Goal: Information Seeking & Learning: Learn about a topic

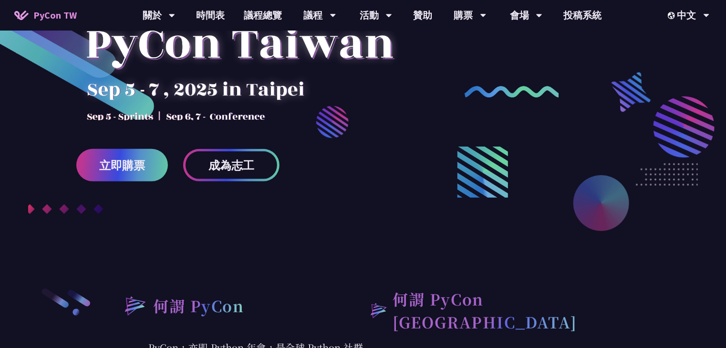
scroll to position [114, 0]
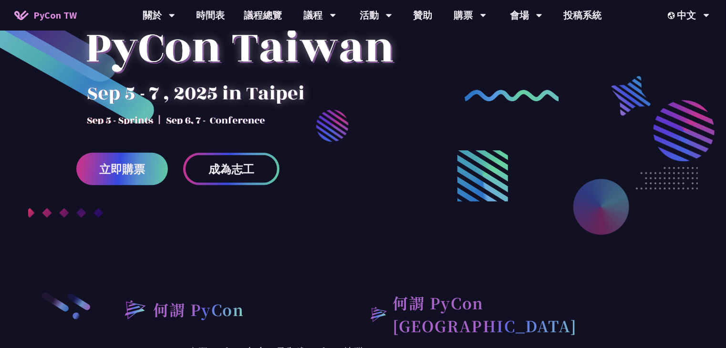
drag, startPoint x: 168, startPoint y: 120, endPoint x: 236, endPoint y: 114, distance: 68.4
click at [236, 114] on div at bounding box center [239, 57] width 327 height 134
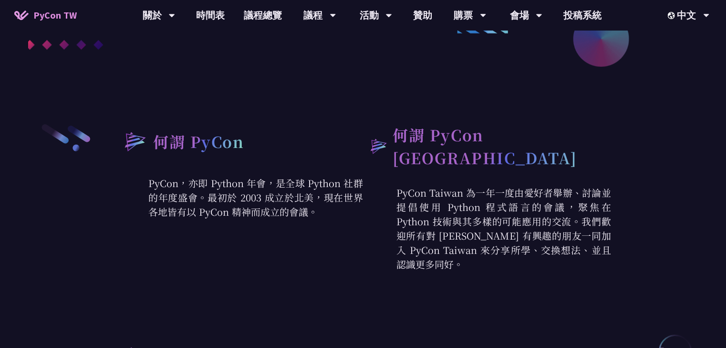
scroll to position [305, 0]
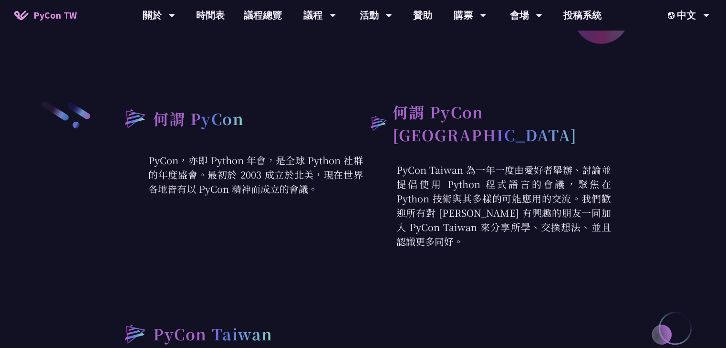
drag, startPoint x: 186, startPoint y: 164, endPoint x: 341, endPoint y: 192, distance: 156.9
click at [341, 192] on p "PyCon，亦即 Python 年會，是全球 Python 社群的年度盛會。最初於 2003 成立於北美，現在世界各地皆有以 PyCon 精神而成立的會議。" at bounding box center [239, 174] width 248 height 43
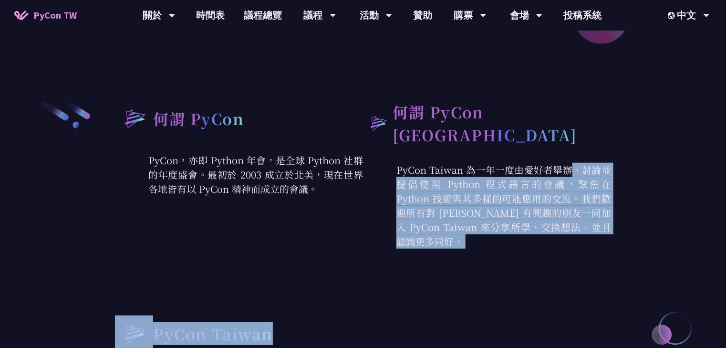
drag, startPoint x: 437, startPoint y: 161, endPoint x: 528, endPoint y: 245, distance: 124.2
click at [528, 245] on div "何謂 PyCon PyCon，亦即 Python 年會，是全球 Python 社群的年度盛會。最初於 2003 成立於北美，現在世界各地皆有以 PyCon 精…" at bounding box center [363, 306] width 496 height 412
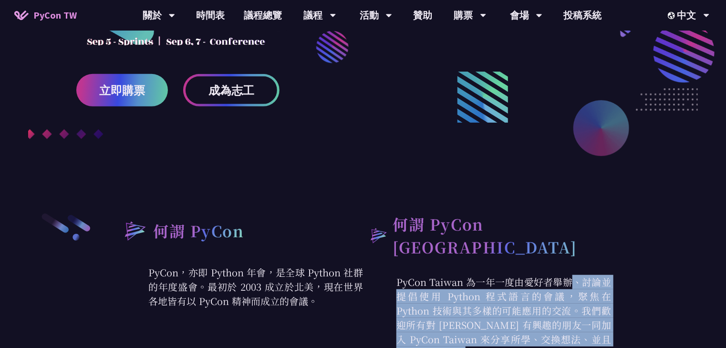
scroll to position [190, 0]
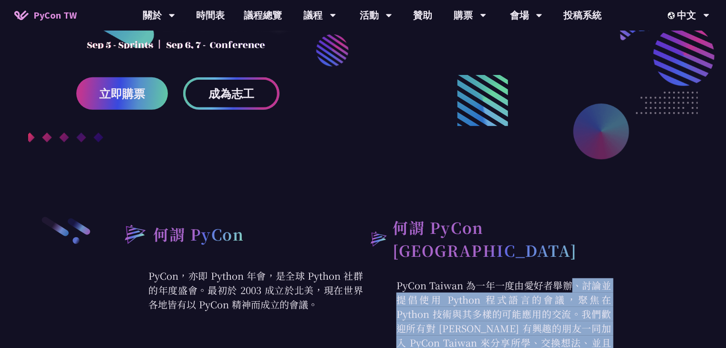
click at [235, 98] on span "成為志工" at bounding box center [231, 94] width 46 height 12
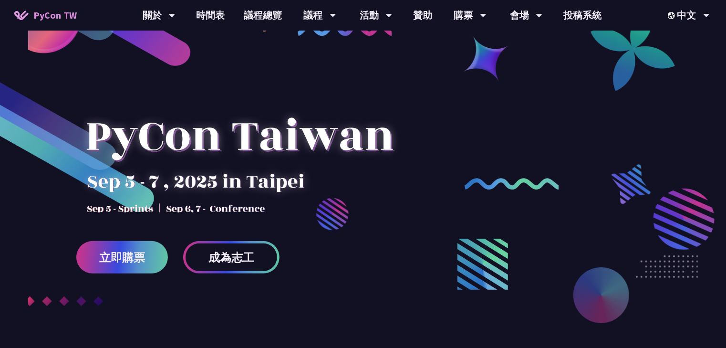
scroll to position [0, 0]
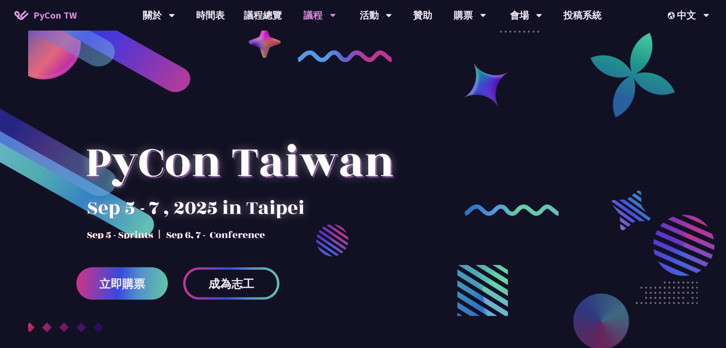
click at [175, 9] on div "議程" at bounding box center [159, 15] width 32 height 31
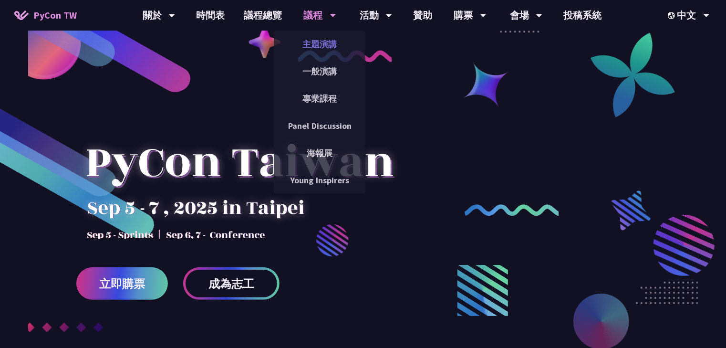
click at [320, 44] on link "主題演講" at bounding box center [320, 44] width 92 height 22
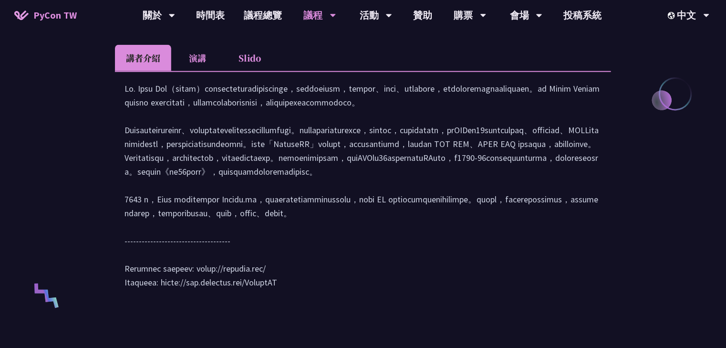
scroll to position [458, 0]
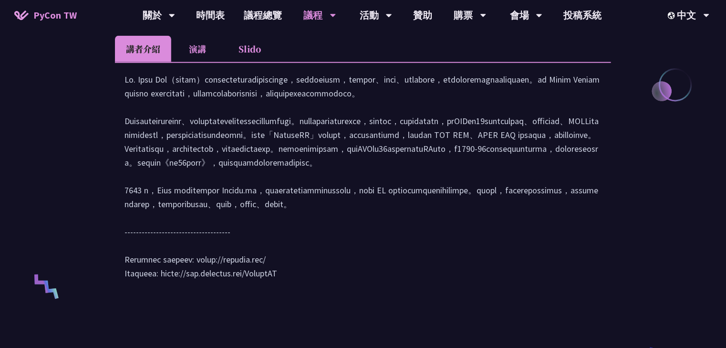
click at [255, 51] on li "Slido" at bounding box center [250, 49] width 52 height 26
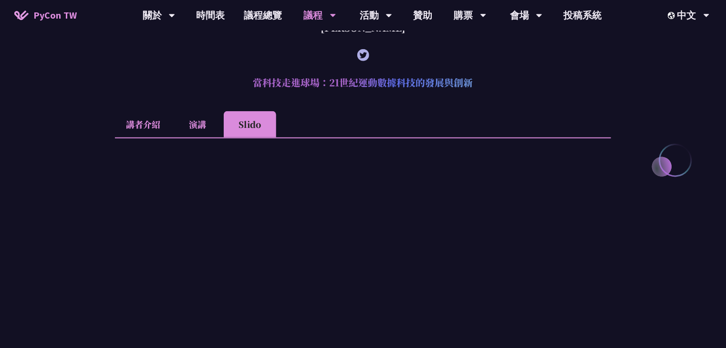
scroll to position [381, 0]
click at [142, 121] on li "講者介紹" at bounding box center [143, 125] width 56 height 26
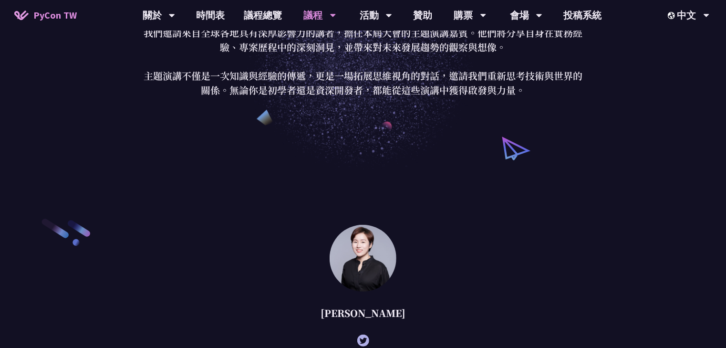
scroll to position [0, 0]
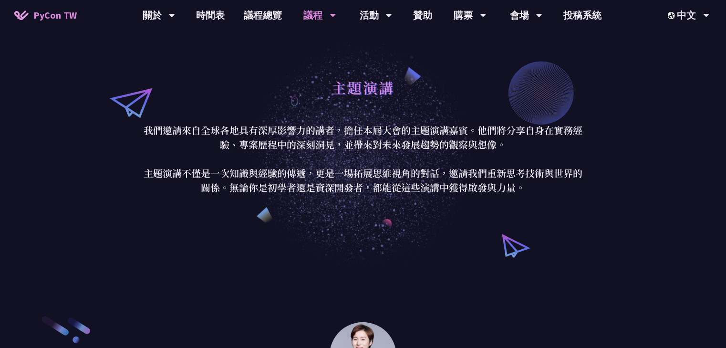
drag, startPoint x: 622, startPoint y: 37, endPoint x: 468, endPoint y: 53, distance: 155.3
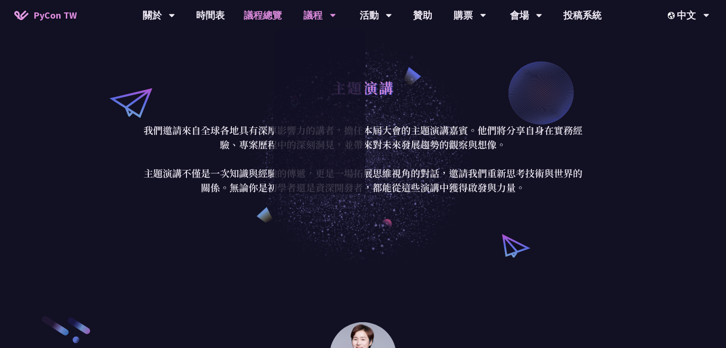
click at [265, 23] on link "議程總覽" at bounding box center [263, 15] width 57 height 31
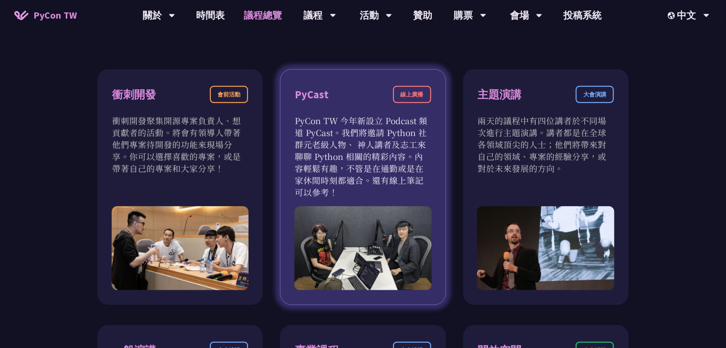
scroll to position [305, 0]
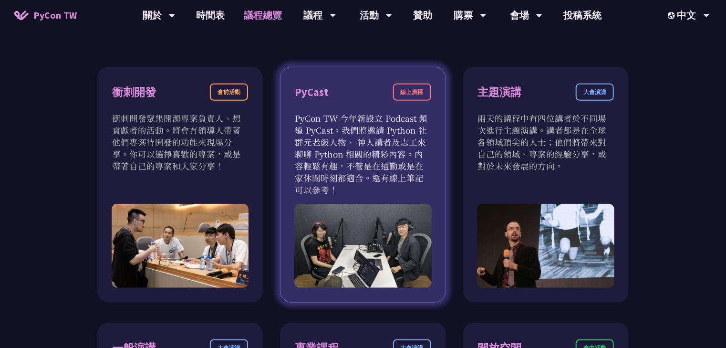
click at [411, 89] on div "線上廣播" at bounding box center [412, 91] width 38 height 17
click at [301, 95] on div "PyCast" at bounding box center [312, 92] width 34 height 17
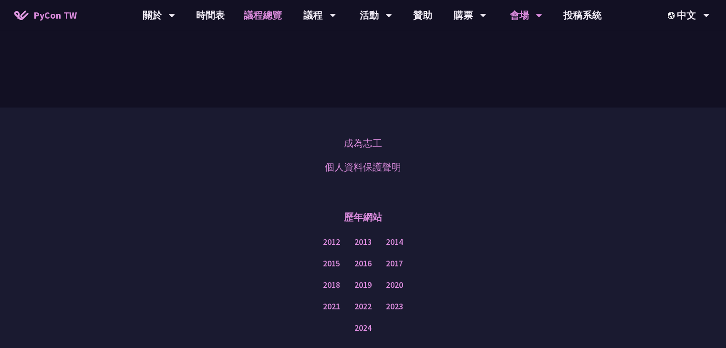
scroll to position [0, 0]
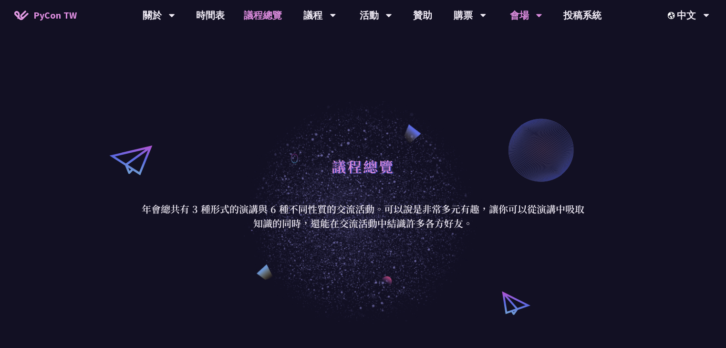
drag, startPoint x: 589, startPoint y: 257, endPoint x: 537, endPoint y: 21, distance: 241.8
click at [468, 46] on link "購票資訊" at bounding box center [470, 44] width 92 height 22
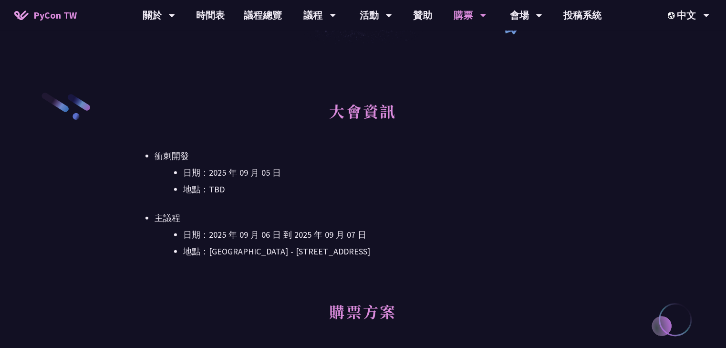
scroll to position [229, 0]
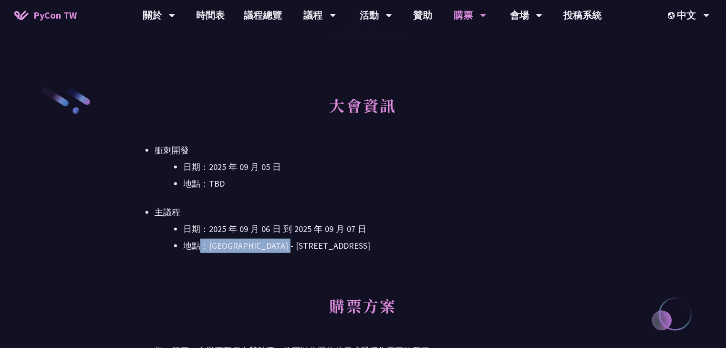
drag, startPoint x: 200, startPoint y: 244, endPoint x: 328, endPoint y: 247, distance: 128.3
click at [323, 247] on li "地點：台北文創 6 樓 - ​台北市信義區菸廠路 88 號 6 樓" at bounding box center [377, 245] width 388 height 14
click at [387, 245] on li "地點：台北文創 6 樓 - ​台北市信義區菸廠路 88 號 6 樓" at bounding box center [377, 245] width 388 height 14
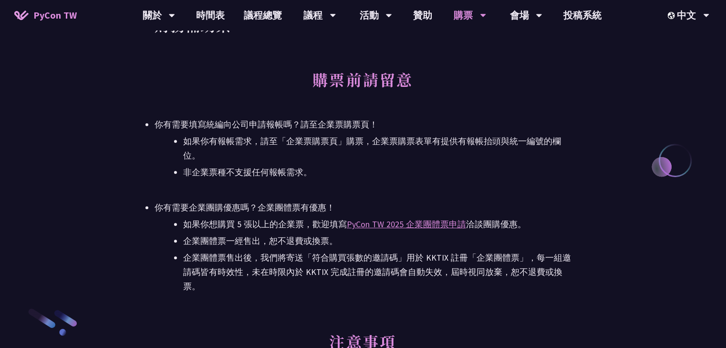
scroll to position [1259, 0]
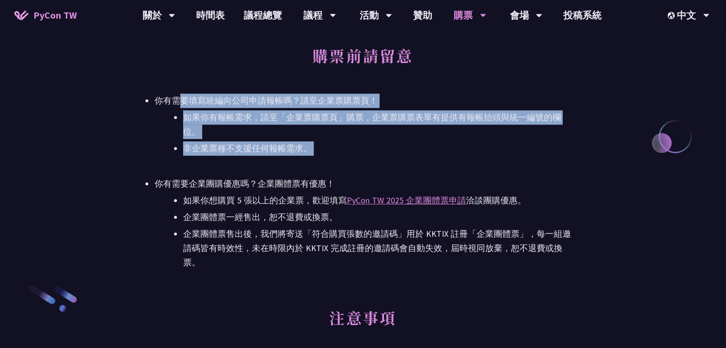
drag, startPoint x: 180, startPoint y: 101, endPoint x: 317, endPoint y: 164, distance: 150.6
click at [317, 164] on ul "你有需要填寫統編向公司申請報帳嗎？請至企業票購票頁！ 如果你有報帳需求，請至「企業票購票頁」購票，企業票購票表單有提供有報帳抬頭與統一編號的欄位。 非企業票種…" at bounding box center [362, 181] width 417 height 176
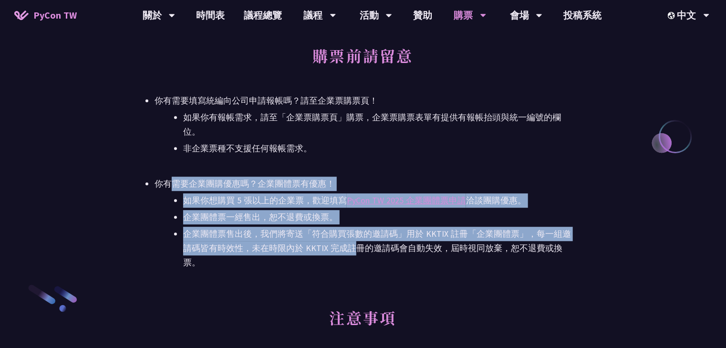
drag, startPoint x: 175, startPoint y: 186, endPoint x: 352, endPoint y: 251, distance: 187.8
click at [351, 250] on li "你有需要企業團購優惠嗎？企業團體票有優惠！ 如果你想購買 5 張以上的企業票，歡迎填寫 PyCon TW 2025 企業團體票申請 洽談團購優惠。 企業團體票…" at bounding box center [362, 222] width 417 height 93
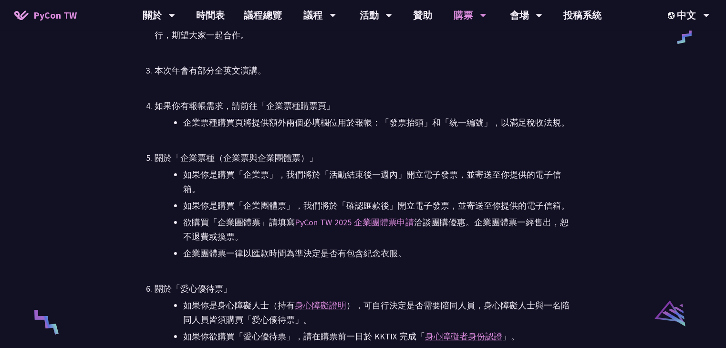
scroll to position [1678, 0]
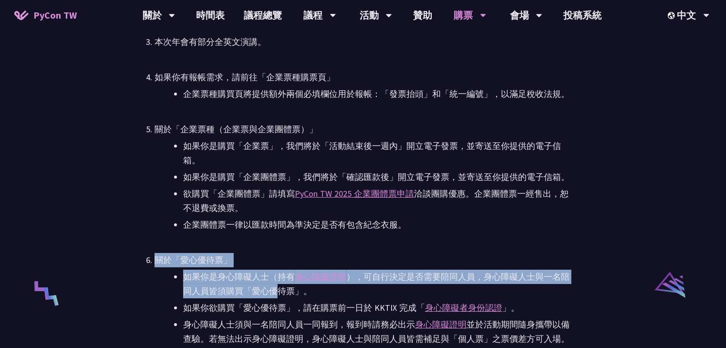
drag, startPoint x: 250, startPoint y: 282, endPoint x: 284, endPoint y: 296, distance: 36.1
click at [278, 293] on ul "PyCon TW 2025 為公開售票活動。所有參與者（包含講者與籌備人員），均需透過對 PyCon TW 貢獻或付費參與。詳見 Everybody Cont…" at bounding box center [362, 292] width 417 height 712
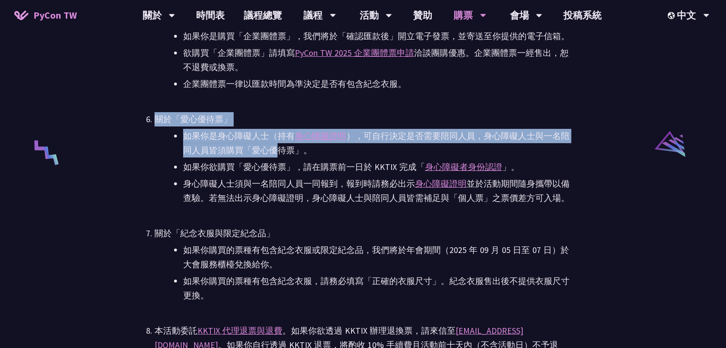
scroll to position [1831, 0]
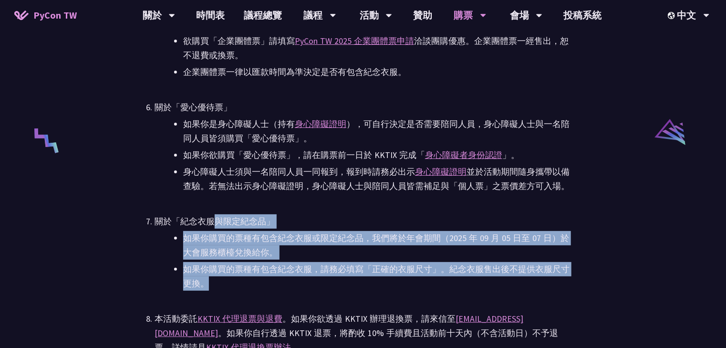
drag, startPoint x: 212, startPoint y: 226, endPoint x: 351, endPoint y: 277, distance: 147.7
click at [334, 284] on li "關於「紀念衣服與限定紀念品」 如果你購買的票種有包含紀念衣服或限定紀念品，我們將於年會期間（2025 年 09 月 05 日至 07 日）於大會服務櫃檯兌換給…" at bounding box center [362, 252] width 417 height 76
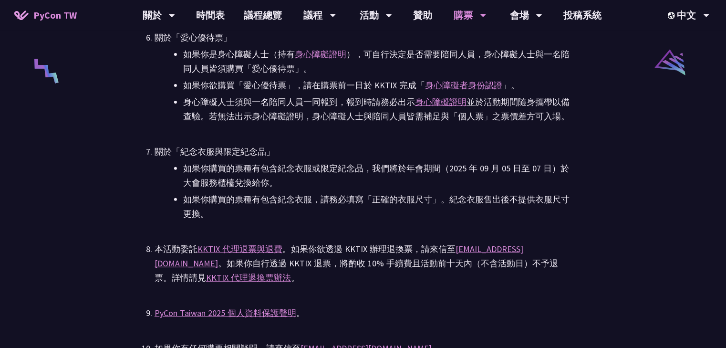
drag, startPoint x: 508, startPoint y: 284, endPoint x: 496, endPoint y: 74, distance: 210.1
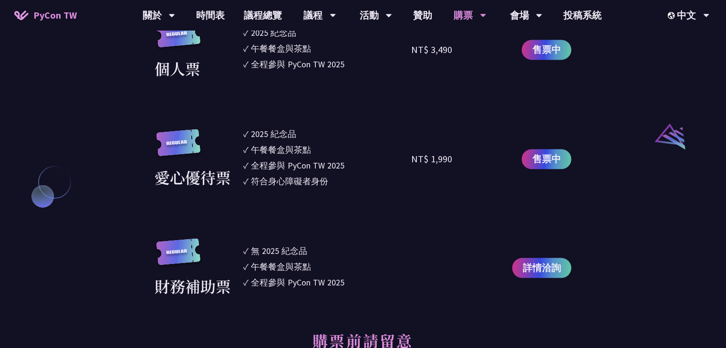
scroll to position [954, 0]
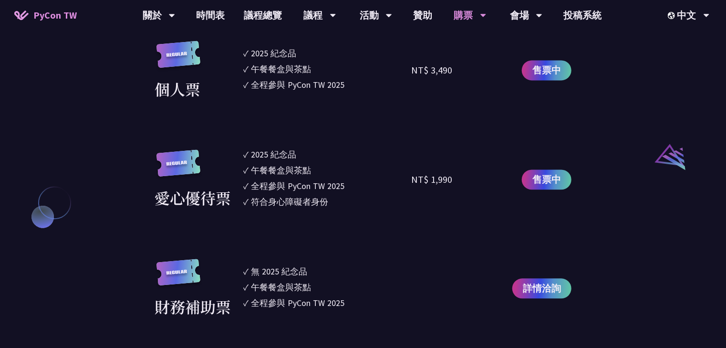
drag, startPoint x: 241, startPoint y: 189, endPoint x: 358, endPoint y: 203, distance: 117.2
click at [358, 203] on div "愛心優待票 ✓ 2025 紀念品 ✓ 午餐餐盒與茶點 ✓ 全程參與 PyCon TW 2025 ✓ 符合身心障礙者身份 NT$ 1,990 售票中" at bounding box center [362, 179] width 417 height 63
click at [535, 290] on span "詳情洽詢" at bounding box center [542, 288] width 38 height 14
click at [554, 182] on span "售票中" at bounding box center [546, 179] width 29 height 14
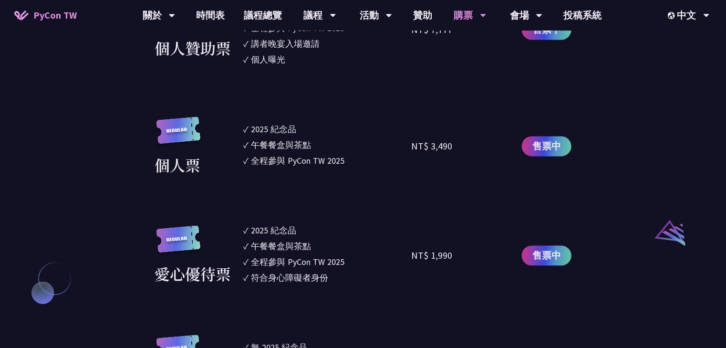
scroll to position [839, 0]
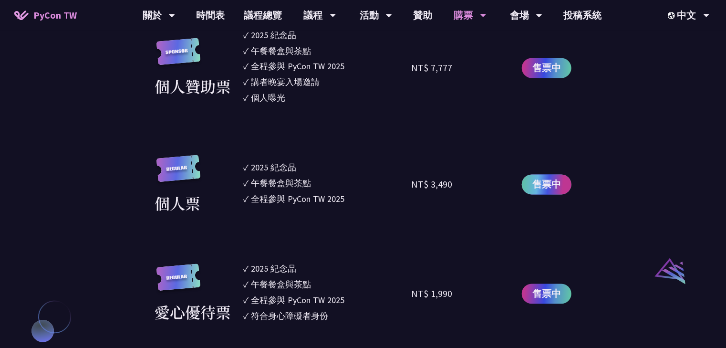
click at [559, 182] on span "售票中" at bounding box center [546, 184] width 29 height 14
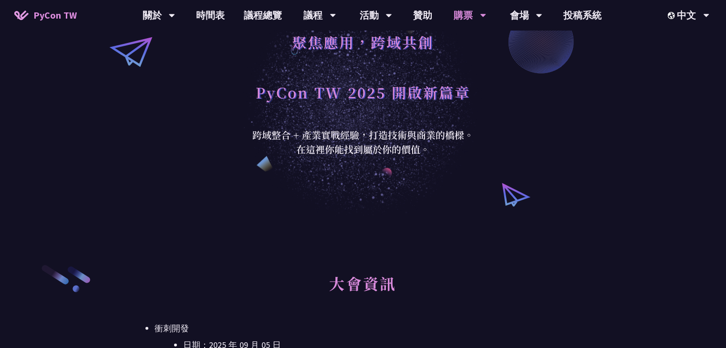
drag, startPoint x: 602, startPoint y: 206, endPoint x: 596, endPoint y: 70, distance: 136.5
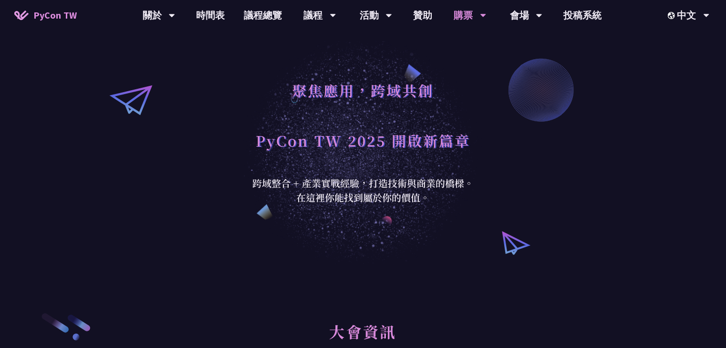
scroll to position [0, 0]
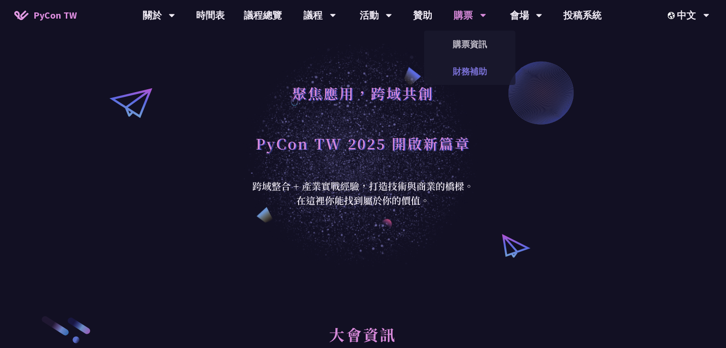
click at [473, 78] on link "財務補助" at bounding box center [470, 71] width 92 height 22
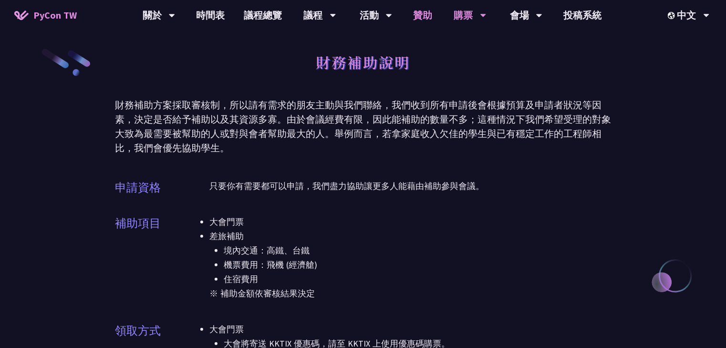
drag, startPoint x: 448, startPoint y: 182, endPoint x: 409, endPoint y: 3, distance: 183.0
click at [528, 47] on link "會場資訊" at bounding box center [526, 44] width 92 height 22
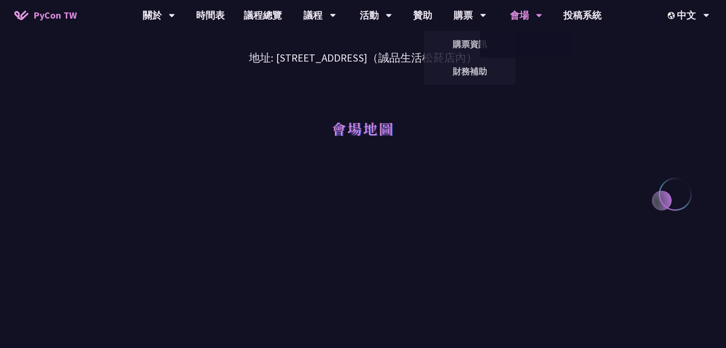
scroll to position [76, 0]
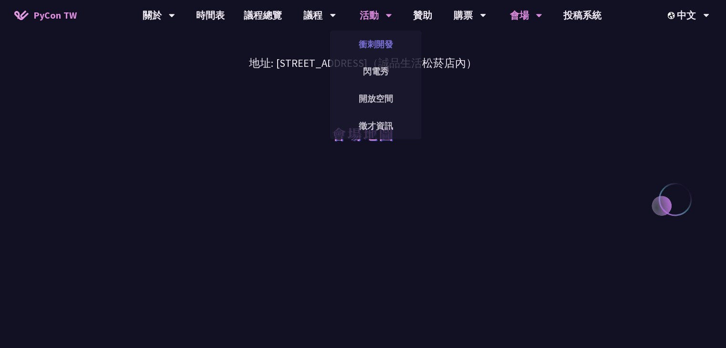
click at [381, 38] on link "衝刺開發" at bounding box center [376, 44] width 92 height 22
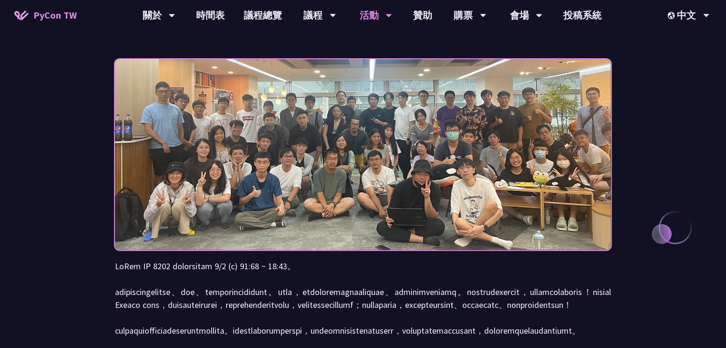
scroll to position [76, 0]
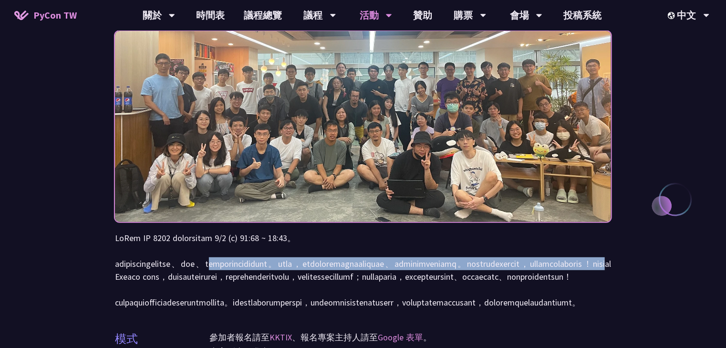
drag, startPoint x: 303, startPoint y: 263, endPoint x: 597, endPoint y: 280, distance: 294.2
click at [599, 279] on p at bounding box center [363, 269] width 496 height 77
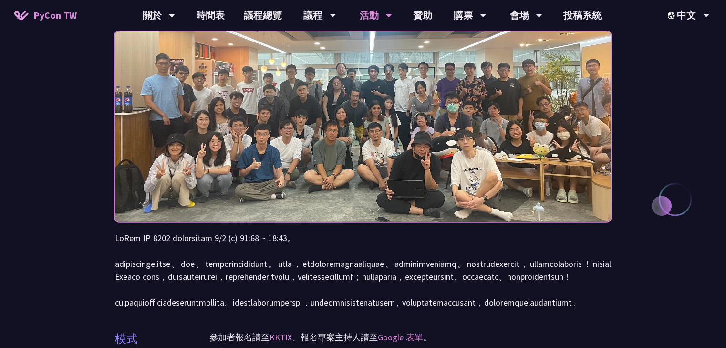
click at [272, 262] on p at bounding box center [363, 269] width 496 height 77
drag, startPoint x: 298, startPoint y: 265, endPoint x: 565, endPoint y: 262, distance: 268.0
click at [565, 262] on p at bounding box center [363, 269] width 496 height 77
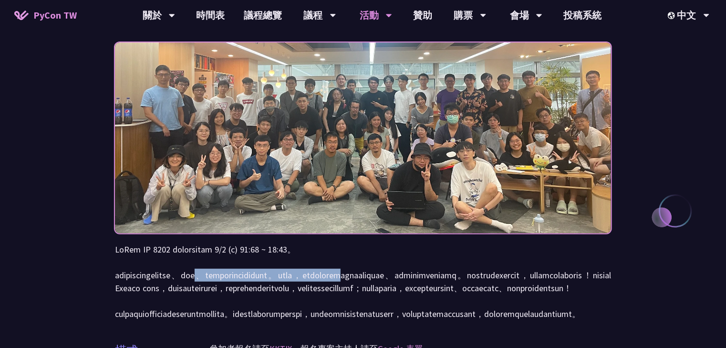
scroll to position [38, 0]
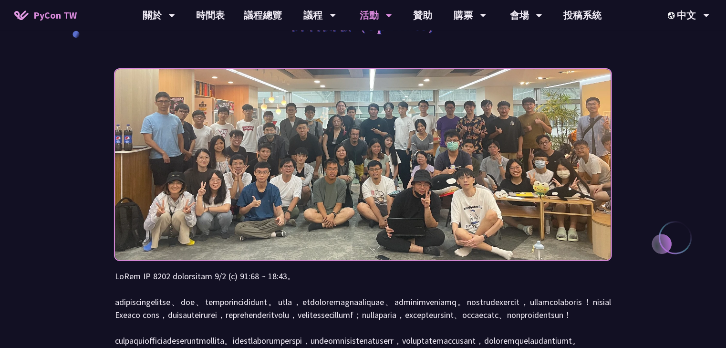
click at [223, 311] on p at bounding box center [363, 307] width 496 height 77
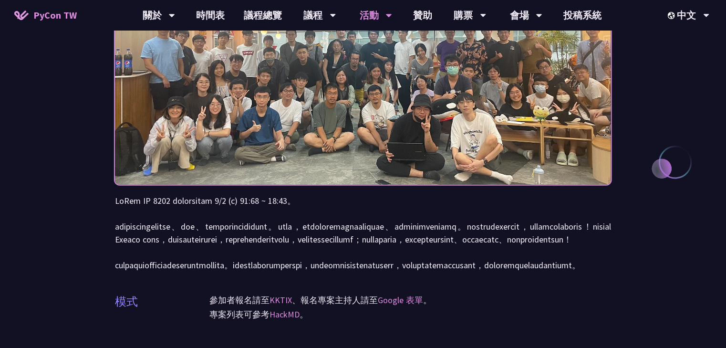
scroll to position [114, 0]
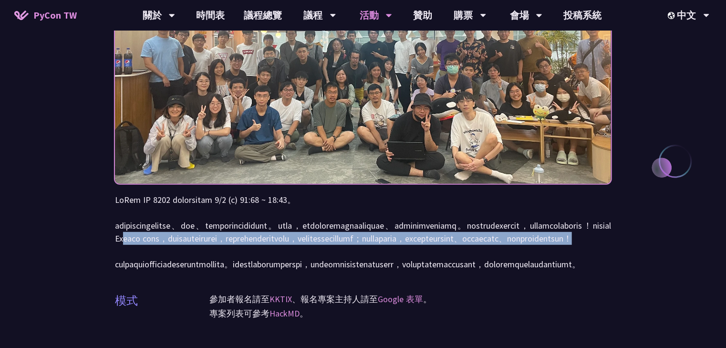
drag, startPoint x: 136, startPoint y: 254, endPoint x: 596, endPoint y: 269, distance: 459.9
click at [596, 269] on p at bounding box center [363, 231] width 496 height 77
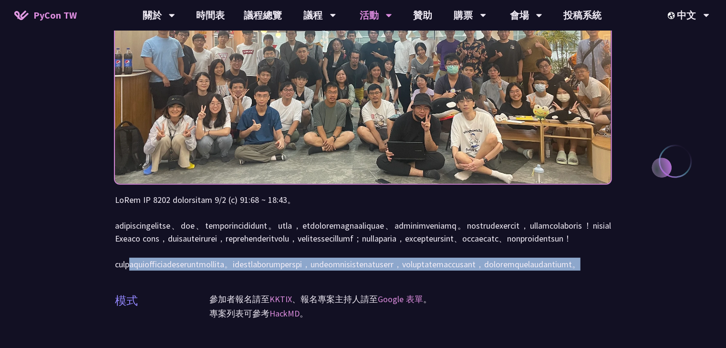
drag, startPoint x: 151, startPoint y: 296, endPoint x: 593, endPoint y: 308, distance: 442.7
click at [593, 270] on p at bounding box center [363, 231] width 496 height 77
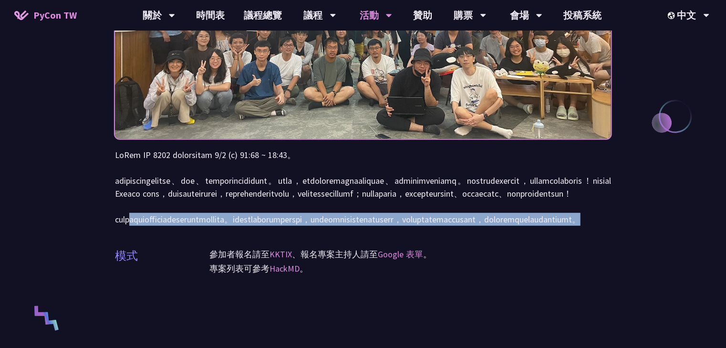
scroll to position [153, 0]
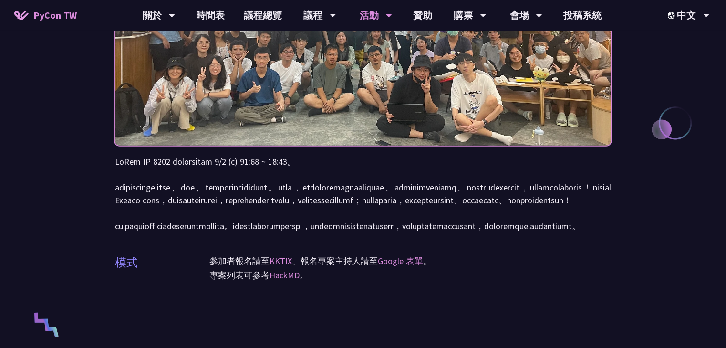
click at [616, 238] on div "衝刺開發 (Sprints) 模式 參加者報名請至 KKTIX 、報名專案主持人請至 Google 表單 。 專案列表可參考 HackMD 。" at bounding box center [363, 295] width 726 height 897
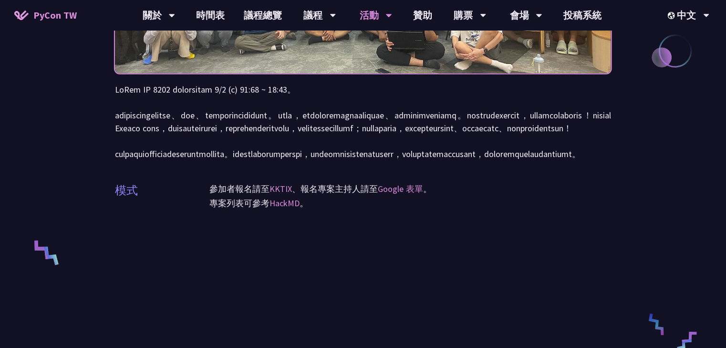
scroll to position [229, 0]
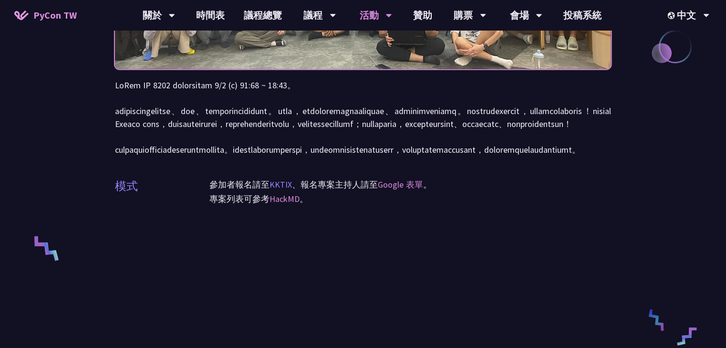
click at [288, 190] on link "KKTIX" at bounding box center [280, 184] width 22 height 11
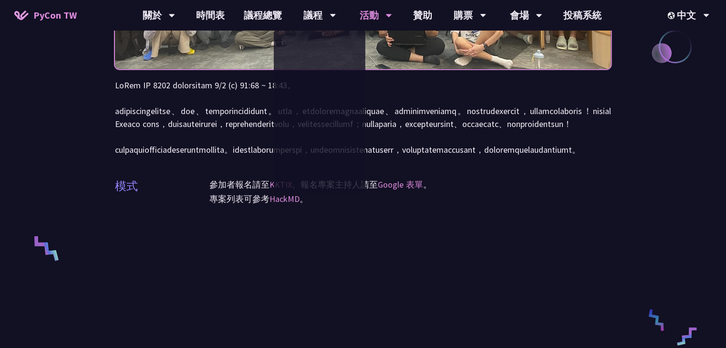
click at [538, 203] on div "衝刺開發 (Sprints) 模式 參加者報名請至 KKTIX 、報名專案主持人請至 Google 表單 。 專案列表可參考 HackMD 。" at bounding box center [363, 219] width 496 height 897
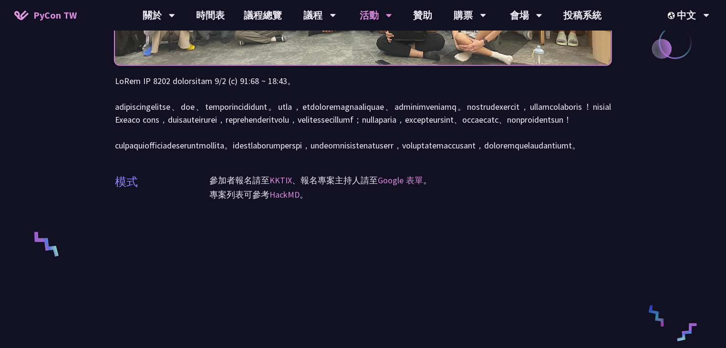
scroll to position [191, 0]
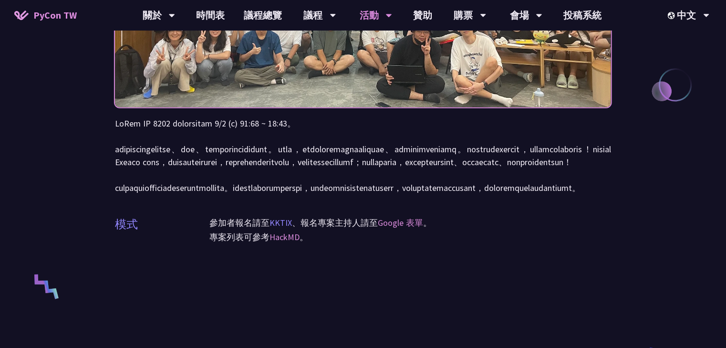
click at [286, 228] on link "KKTIX" at bounding box center [280, 222] width 22 height 11
click at [371, 156] on p at bounding box center [363, 155] width 496 height 77
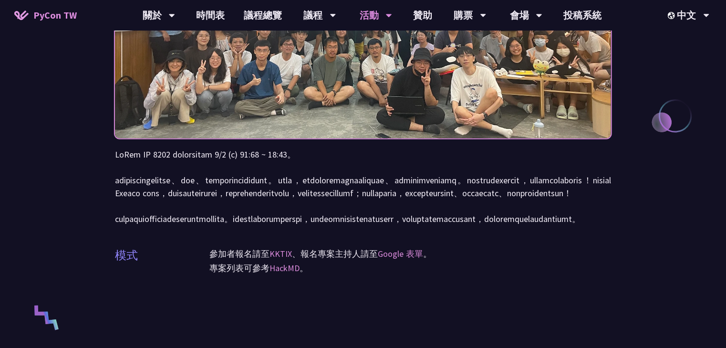
scroll to position [0, 0]
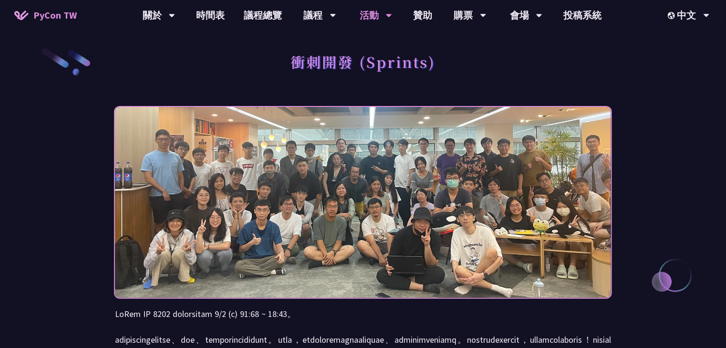
drag, startPoint x: 492, startPoint y: 147, endPoint x: 489, endPoint y: 135, distance: 12.7
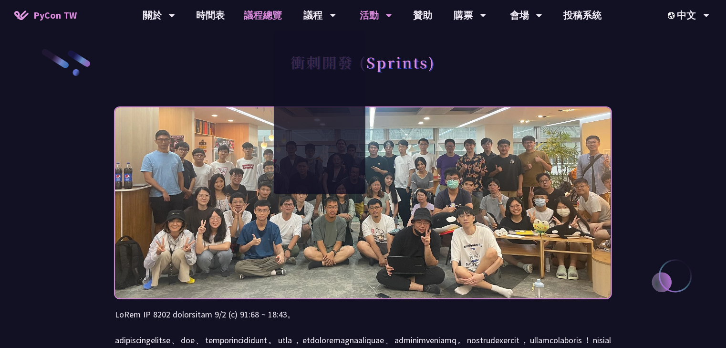
click at [255, 17] on link "議程總覽" at bounding box center [263, 15] width 57 height 31
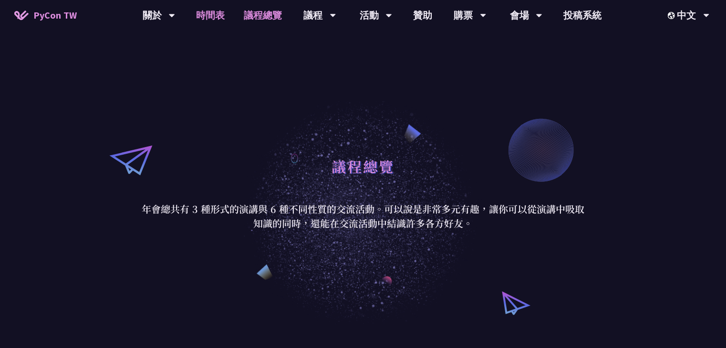
click at [219, 16] on link "時間表" at bounding box center [211, 15] width 48 height 31
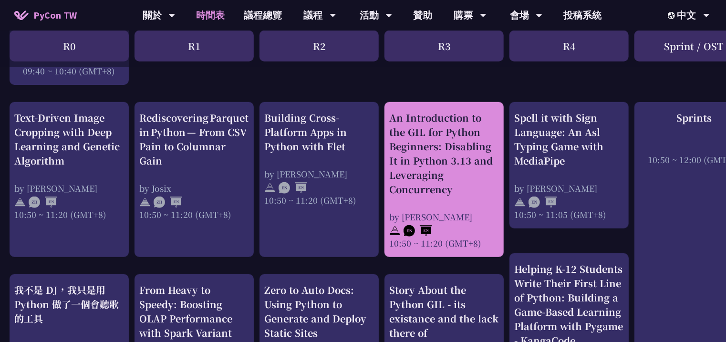
scroll to position [381, 0]
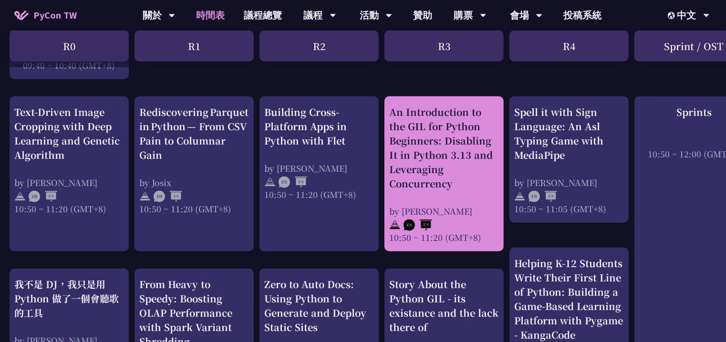
click at [460, 198] on div "An Introduction to the GIL for Python Beginners: Disabling It in Python 3.13 an…" at bounding box center [444, 174] width 110 height 138
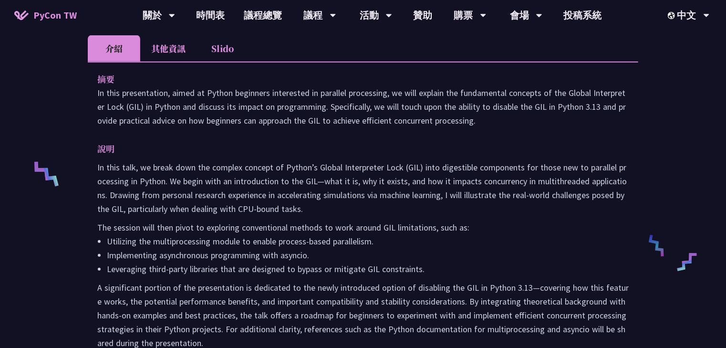
scroll to position [305, 0]
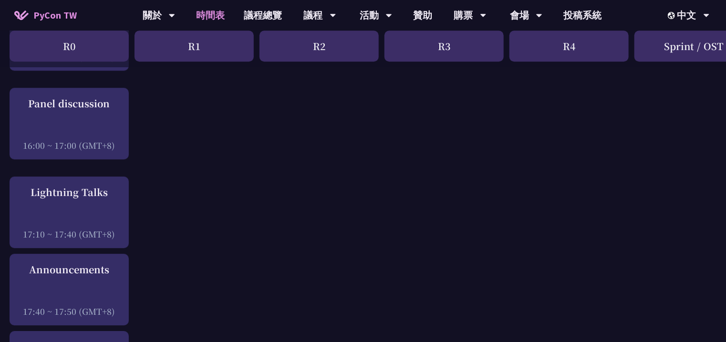
scroll to position [1190, 0]
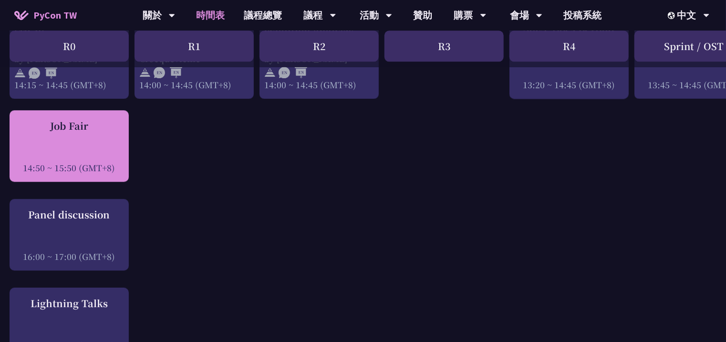
click at [81, 163] on div "14:50 ~ 15:50 (GMT+8)" at bounding box center [69, 168] width 110 height 12
click at [86, 143] on div "Job Fair 14:50 ~ 15:50 (GMT+8)" at bounding box center [69, 146] width 110 height 55
click at [50, 122] on div "Job Fair" at bounding box center [69, 126] width 110 height 14
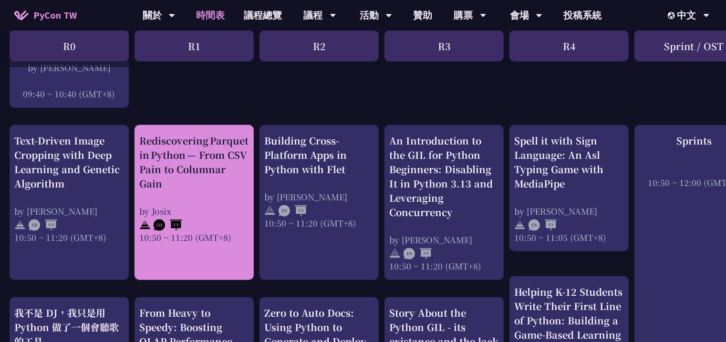
scroll to position [381, 0]
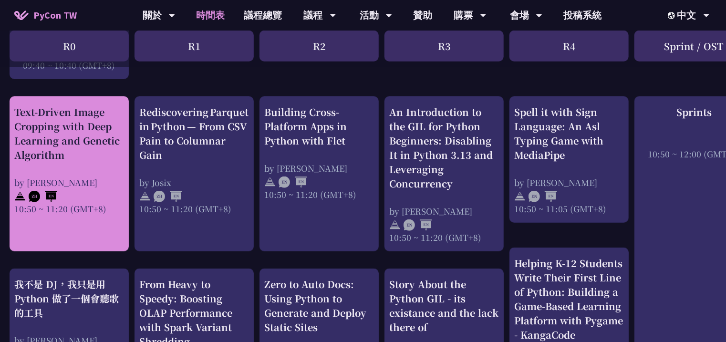
click at [69, 179] on div "by [PERSON_NAME]" at bounding box center [69, 182] width 110 height 12
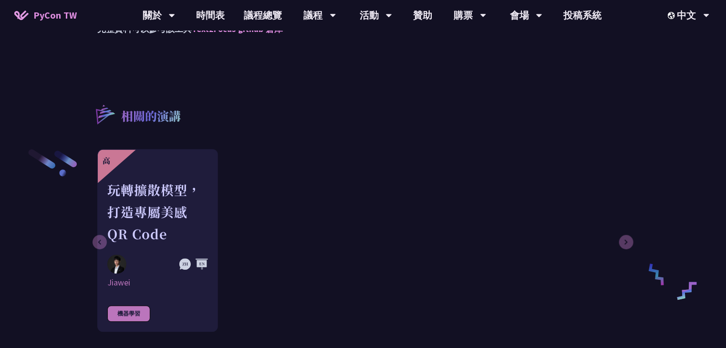
scroll to position [1144, 0]
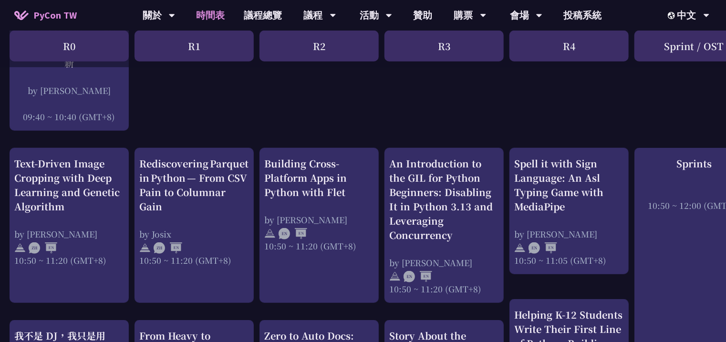
scroll to position [343, 0]
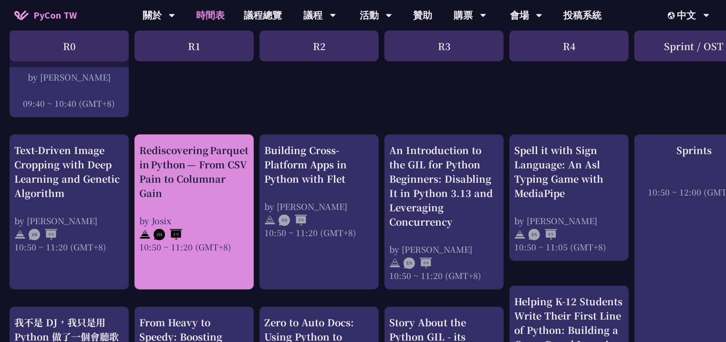
click at [200, 191] on div "Rediscovering Parquet in Python — From CSV Pain to Columnar Gain" at bounding box center [194, 171] width 110 height 57
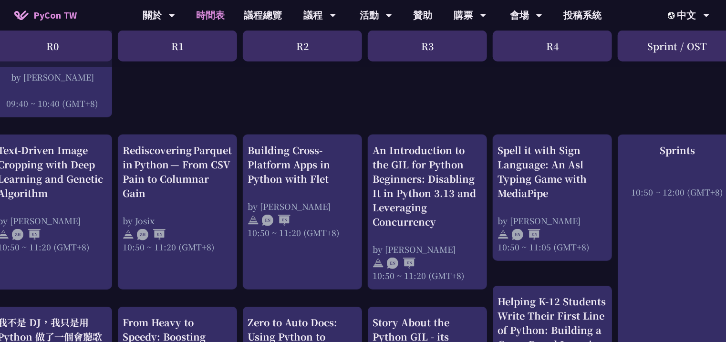
scroll to position [343, 59]
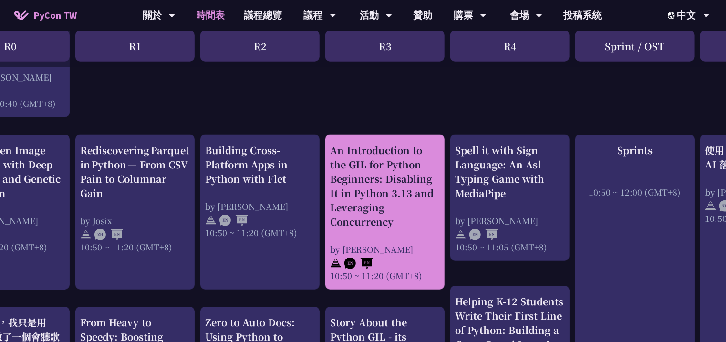
click at [381, 207] on div "An Introduction to the GIL for Python Beginners: Disabling It in Python 3.13 an…" at bounding box center [385, 186] width 110 height 86
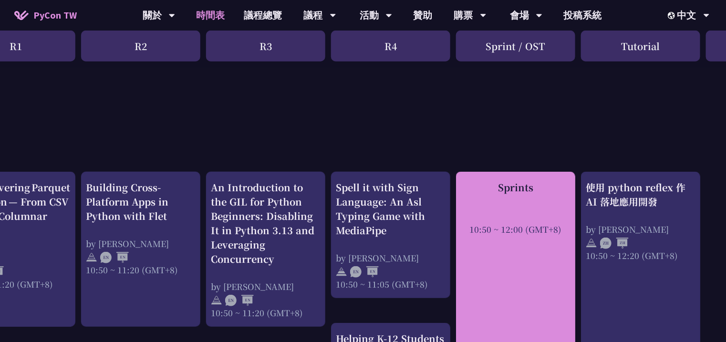
scroll to position [276, 178]
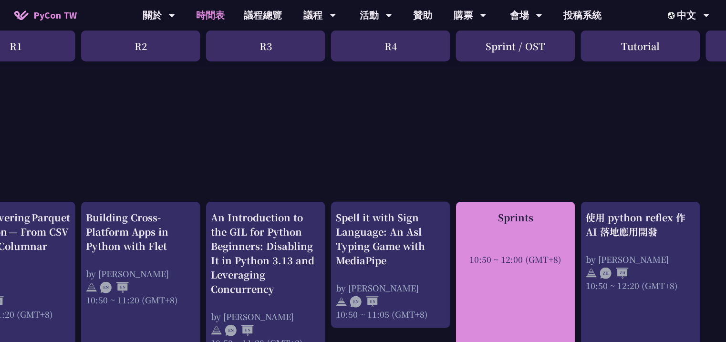
click at [517, 242] on div at bounding box center [516, 246] width 110 height 14
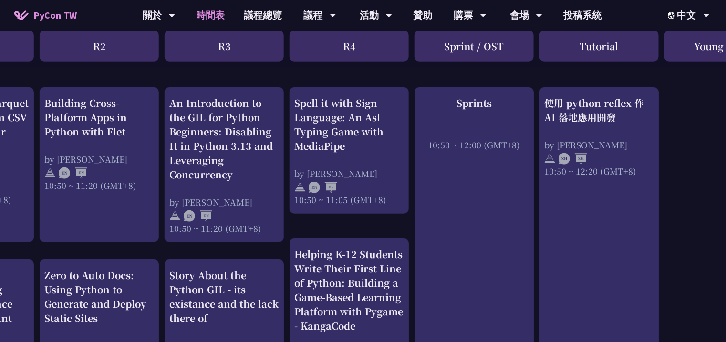
scroll to position [390, 287]
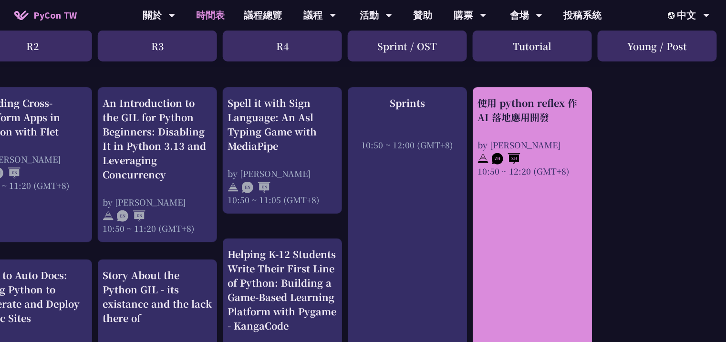
click at [566, 161] on div at bounding box center [532, 158] width 110 height 14
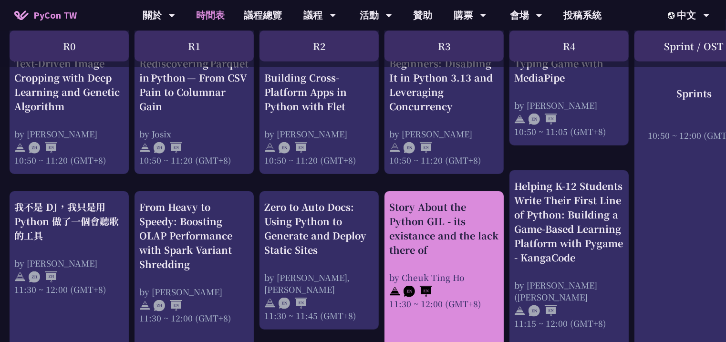
scroll to position [467, 0]
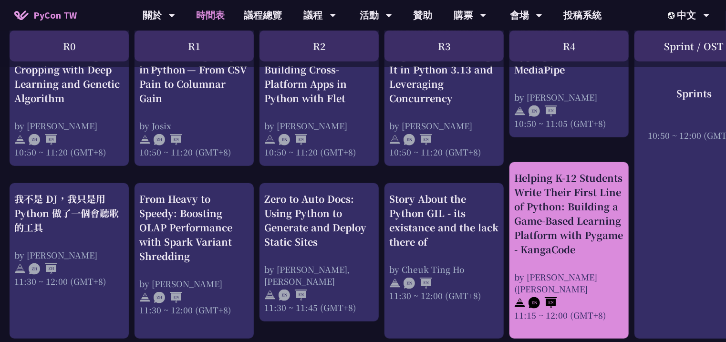
click at [570, 248] on div "Helping K-12 Students Write Their First Line of Python: Building a Game-Based L…" at bounding box center [569, 214] width 110 height 86
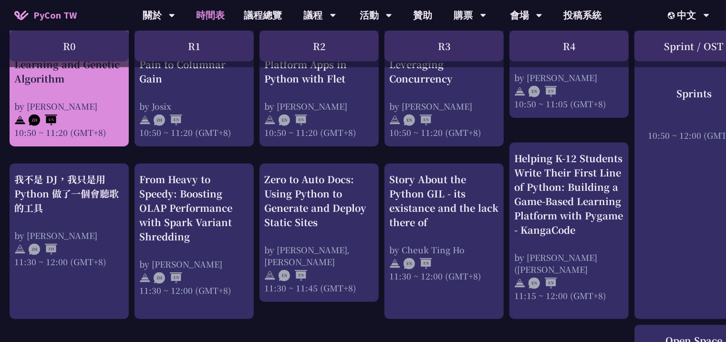
scroll to position [505, 0]
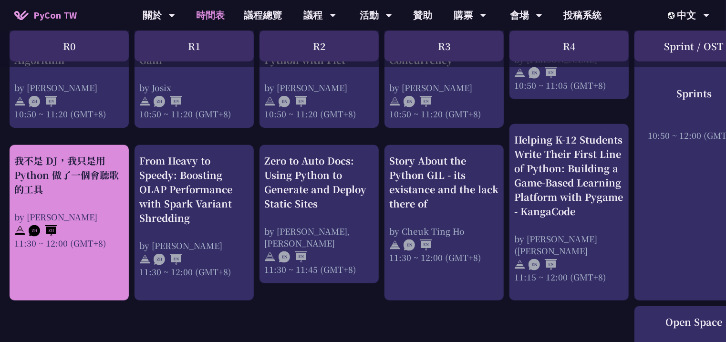
click at [90, 200] on div "我不是 DJ，我只是用 Python 做了一個會聽歌的工具 by 羅經凱 11:30 ~ 12:00 (GMT+8)" at bounding box center [69, 201] width 110 height 95
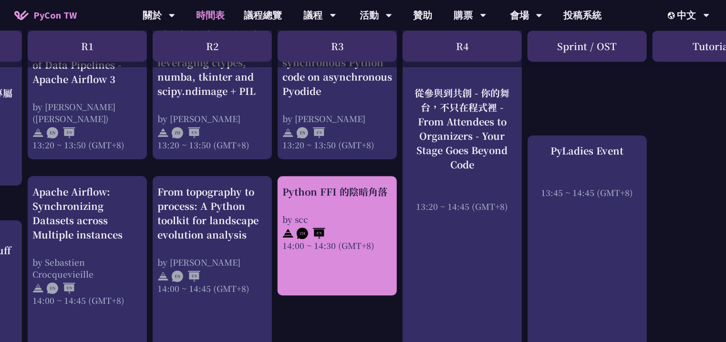
scroll to position [886, 107]
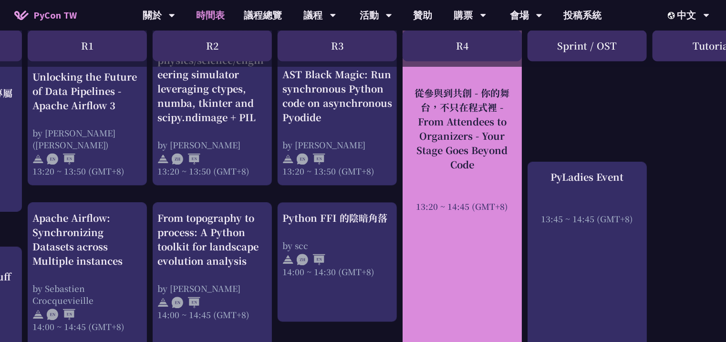
click at [458, 235] on div "從參與到共創 - 你的舞台，不只在程式裡 - From Attendees to Organizers - Your Stage Goes Beyond Co…" at bounding box center [461, 209] width 119 height 386
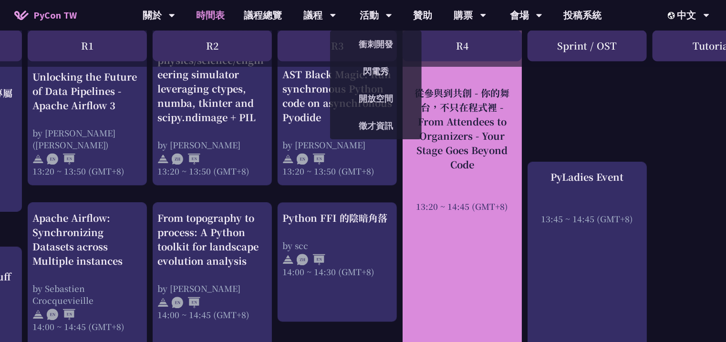
click at [502, 117] on div "從參與到共創 - 你的舞台，不只在程式裡 - From Attendees to Organizers - Your Stage Goes Beyond Co…" at bounding box center [462, 129] width 110 height 86
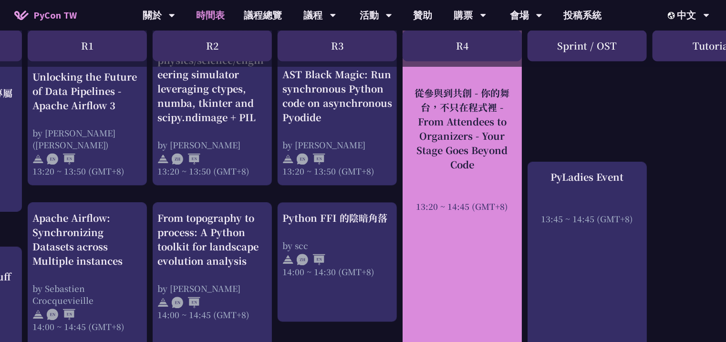
click at [433, 155] on div "從參與到共創 - 你的舞台，不只在程式裡 - From Attendees to Organizers - Your Stage Goes Beyond Co…" at bounding box center [462, 129] width 110 height 86
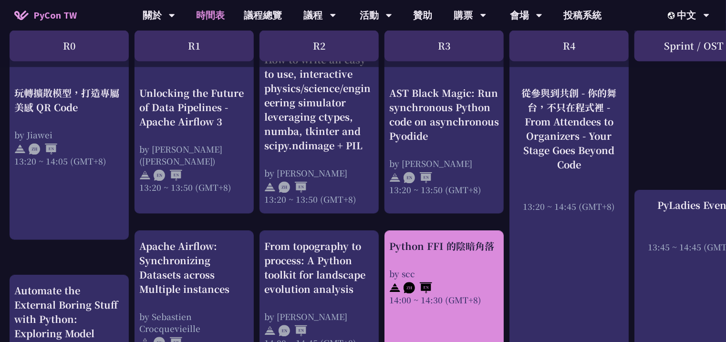
scroll to position [810, 0]
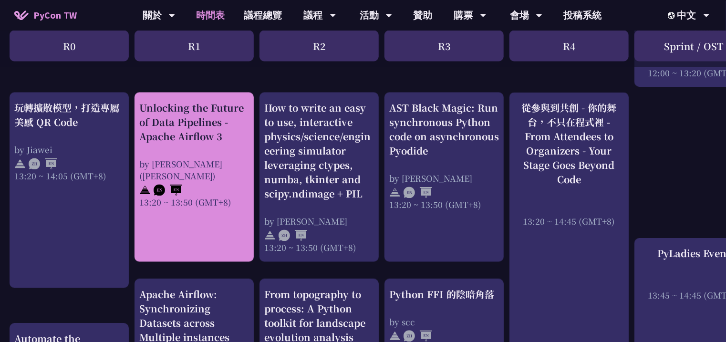
click at [199, 204] on div "Unlocking the Future of Data Pipelines - Apache Airflow 3 by 李唯 (Wei Lee) 13:20…" at bounding box center [193, 176] width 119 height 169
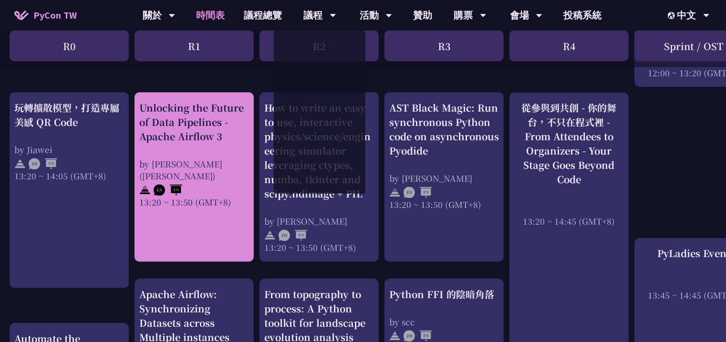
click at [191, 111] on div "Unlocking the Future of Data Pipelines - Apache Airflow 3" at bounding box center [194, 122] width 110 height 43
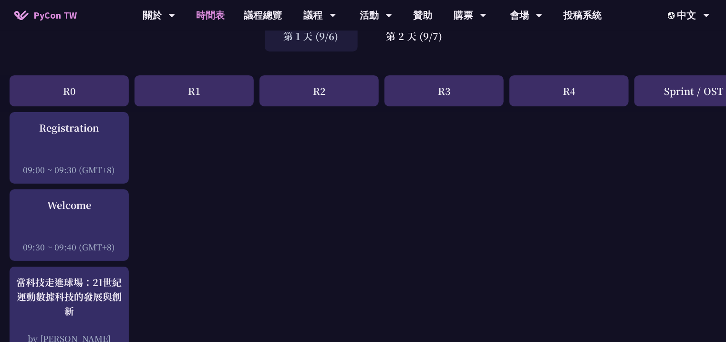
scroll to position [0, 0]
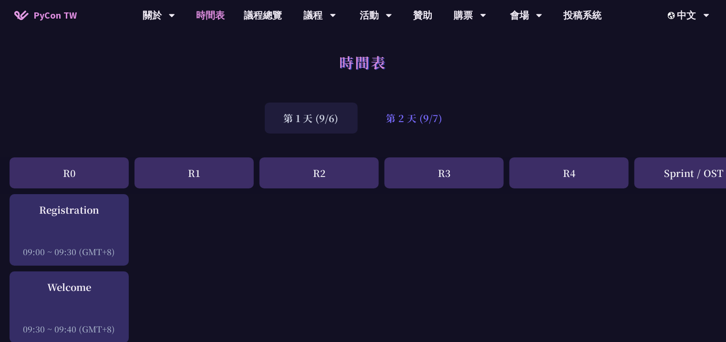
click at [412, 116] on div "第 2 天 (9/7)" at bounding box center [414, 118] width 94 height 31
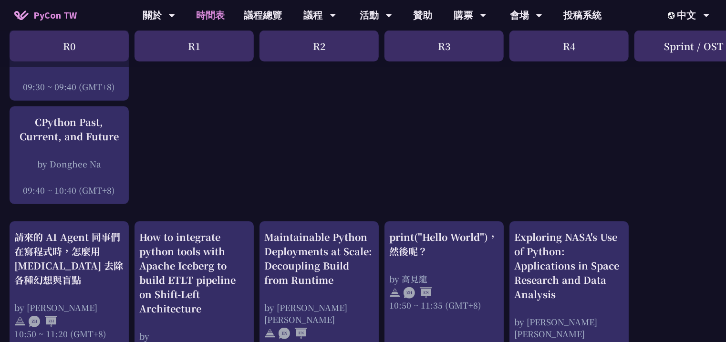
scroll to position [305, 0]
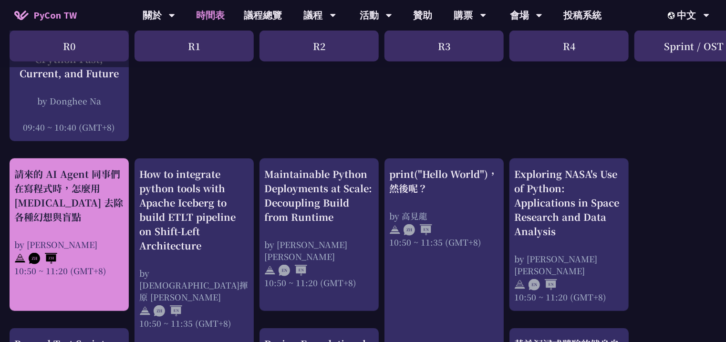
click at [84, 211] on div "請來的 AI Agent 同事們在寫程式時，怎麼用 pytest 去除各種幻想與盲點" at bounding box center [69, 195] width 110 height 57
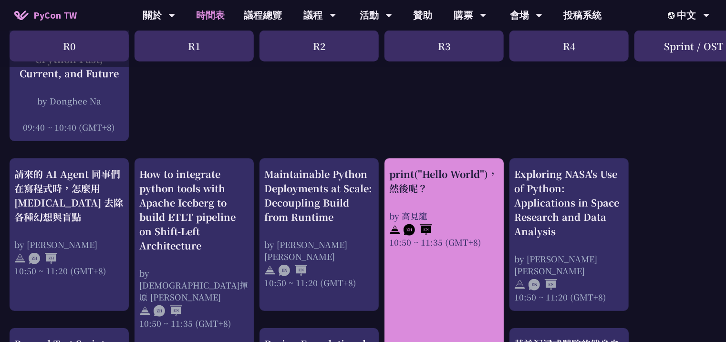
click at [495, 201] on div "print("Hello World")，然後呢？ by 高見龍 10:50 ~ 11:35 (GMT+8)" at bounding box center [444, 207] width 110 height 81
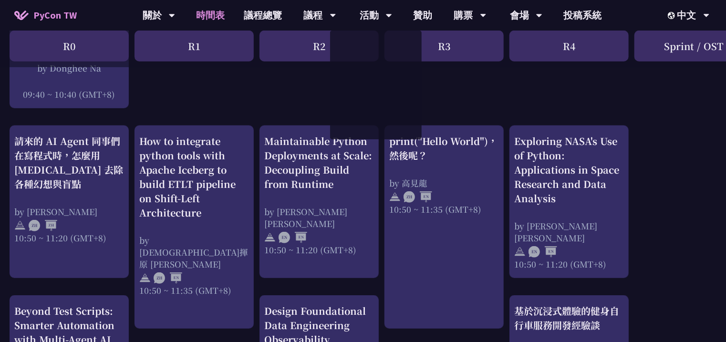
scroll to position [343, 0]
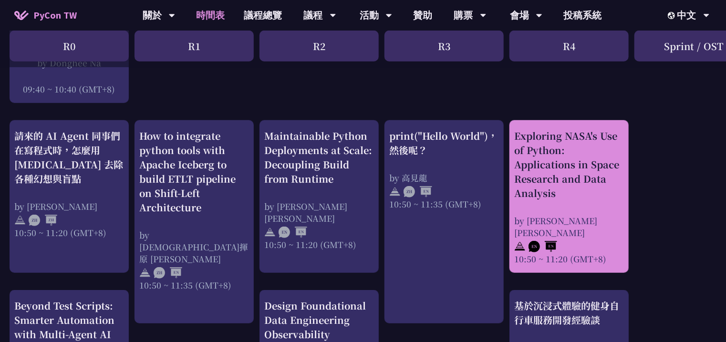
click at [588, 183] on div "Exploring NASA's Use of Python: Applications in Space Research and Data Analysis" at bounding box center [569, 165] width 110 height 72
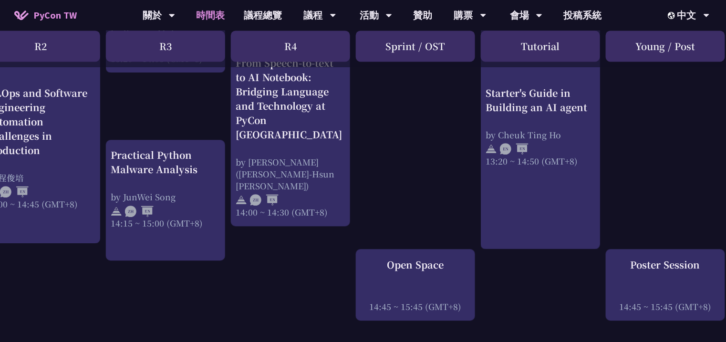
scroll to position [1068, 287]
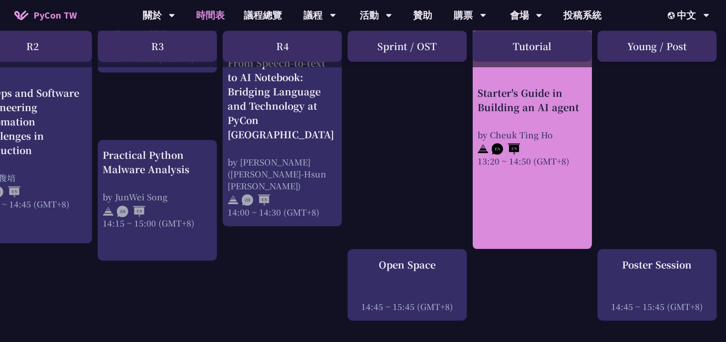
click at [555, 185] on div "Starter's Guide in Building an AI agent by Cheuk Ting Ho 13:20 ~ 14:50 (GMT+8)" at bounding box center [532, 76] width 119 height 345
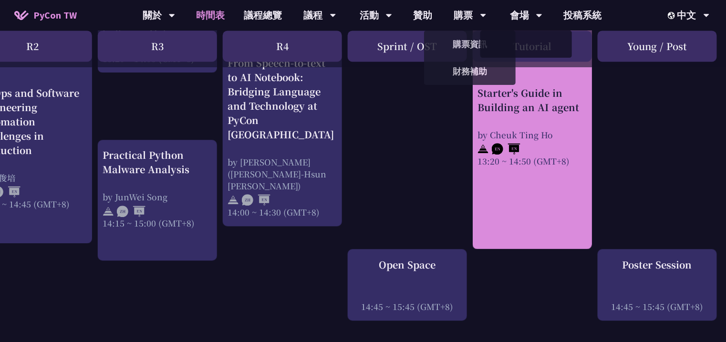
click at [543, 93] on div "Starter's Guide in Building an AI agent" at bounding box center [532, 100] width 110 height 29
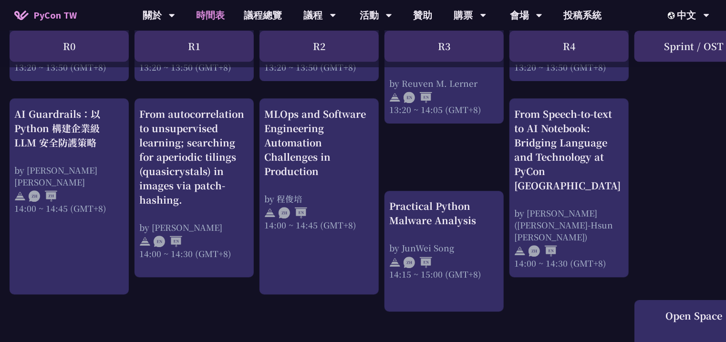
scroll to position [992, 0]
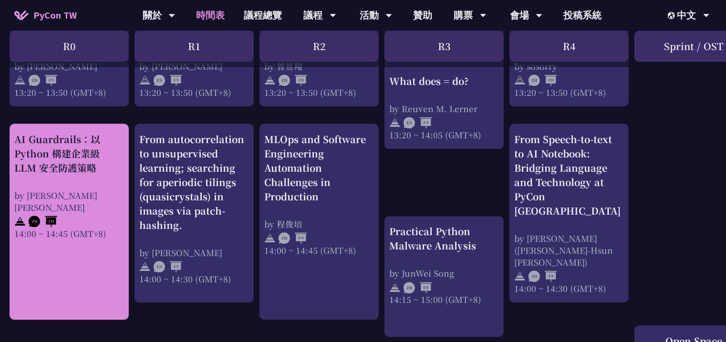
click at [59, 180] on div "AI Guardrails：以 Python 構建企業級 LLM 安全防護策略 by Nero Un 阮智軒 14:00 ~ 14:45 (GMT+8)" at bounding box center [69, 185] width 110 height 107
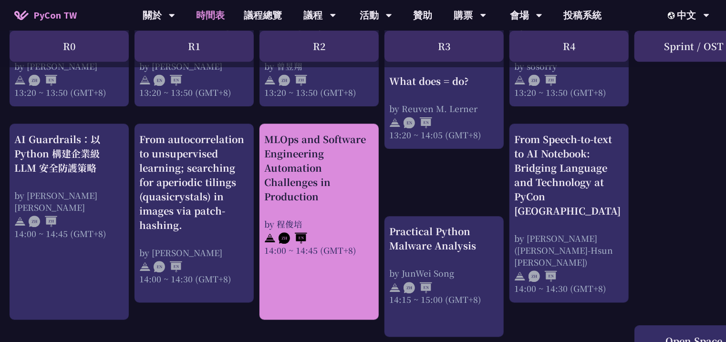
click at [317, 211] on div "MLOps and Software Engineering Automation Challenges in Production by 程俊培 14:00…" at bounding box center [319, 194] width 110 height 124
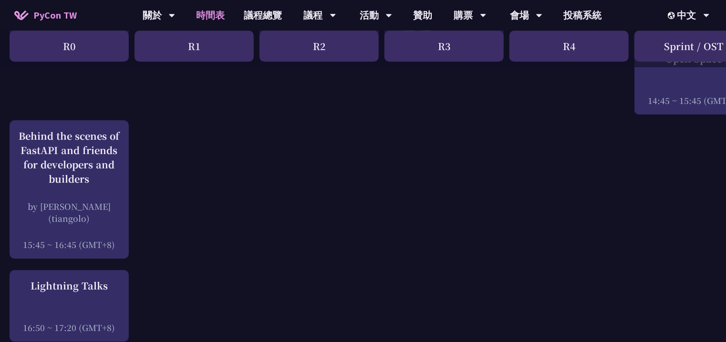
scroll to position [1297, 0]
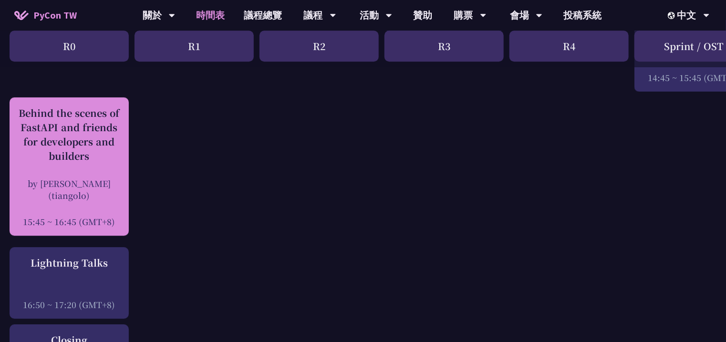
click at [98, 177] on div "by Sebastián Ramírez (tiangolo)" at bounding box center [69, 189] width 110 height 24
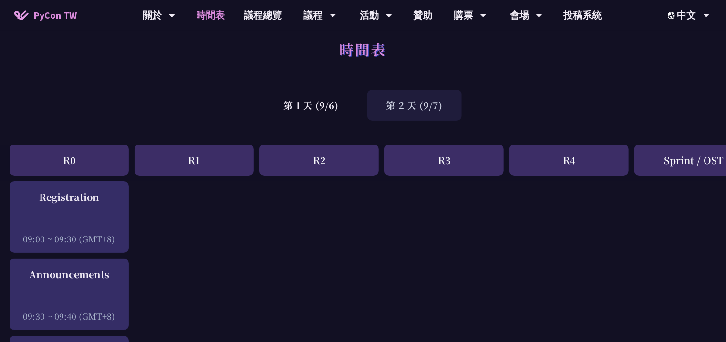
scroll to position [0, 0]
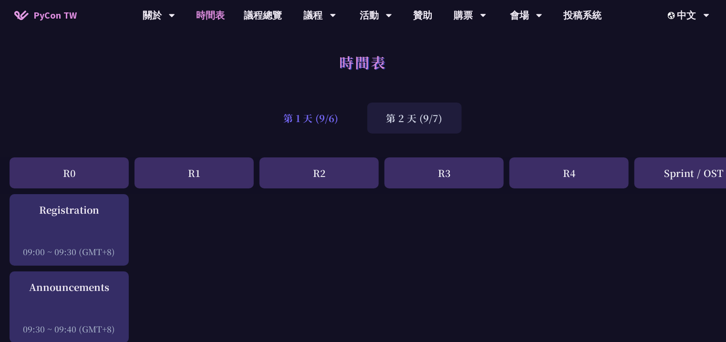
click at [320, 116] on div "第 1 天 (9/6)" at bounding box center [311, 118] width 93 height 31
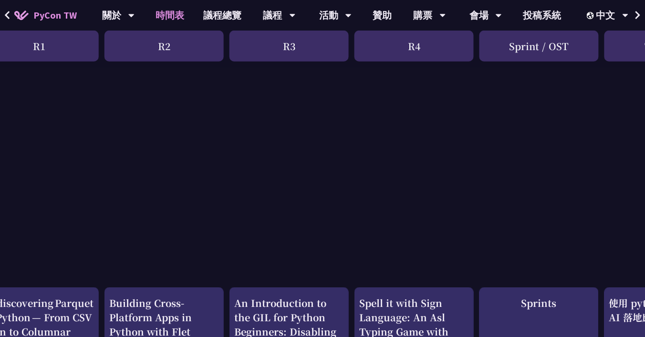
scroll to position [0, 155]
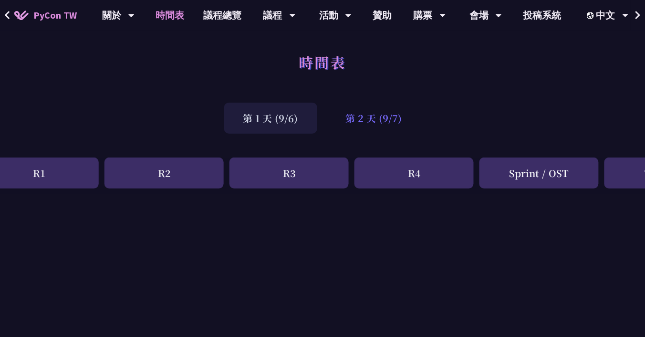
click at [378, 117] on div "第 2 天 (9/7)" at bounding box center [374, 118] width 94 height 31
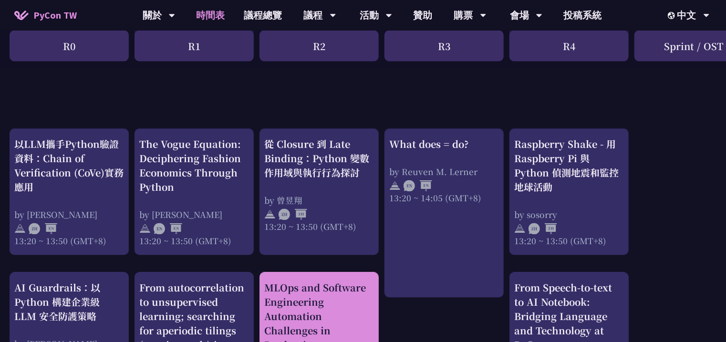
scroll to position [839, 0]
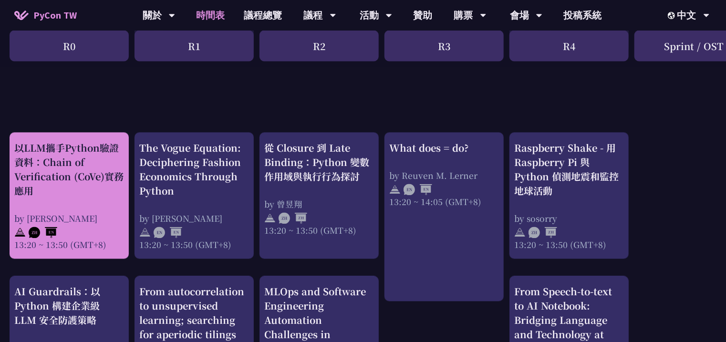
click at [114, 210] on div "以LLM攜手Python驗證資料：Chain of Verification (CoVe)實務應用 by Kevin Tseng 13:20 ~ 13:50 …" at bounding box center [69, 196] width 110 height 110
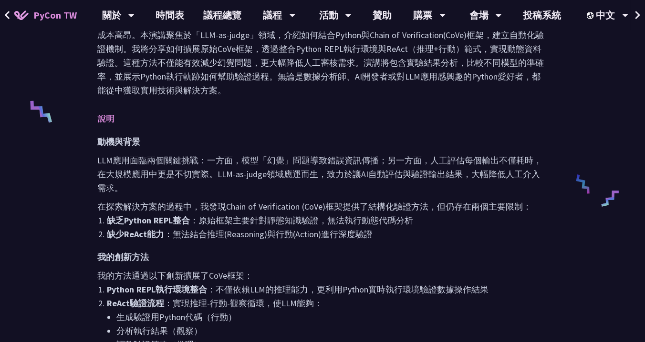
scroll to position [343, 0]
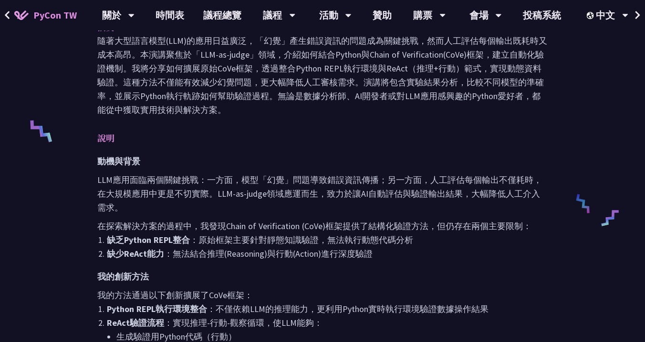
drag, startPoint x: 60, startPoint y: 16, endPoint x: 65, endPoint y: 15, distance: 5.3
click at [60, 16] on span "PyCon TW" at bounding box center [54, 15] width 43 height 14
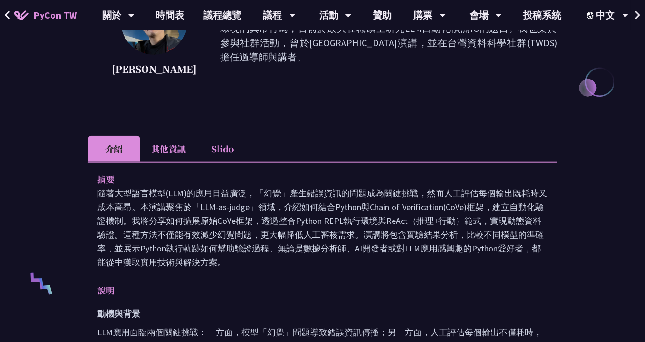
scroll to position [305, 0]
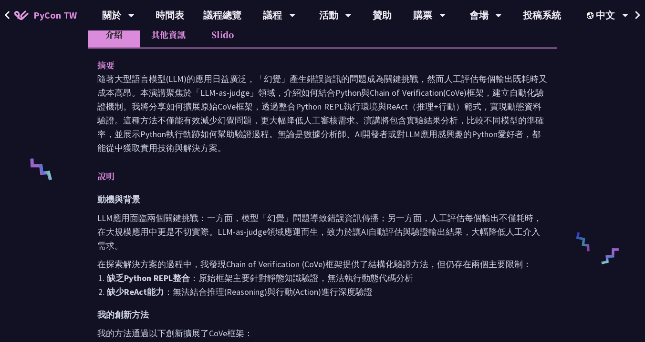
click at [236, 40] on li "Slido" at bounding box center [222, 34] width 52 height 26
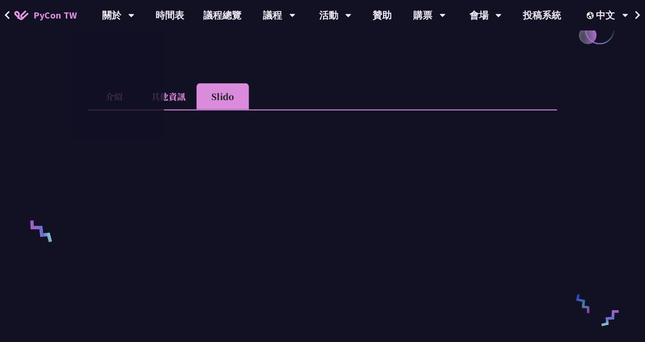
scroll to position [229, 0]
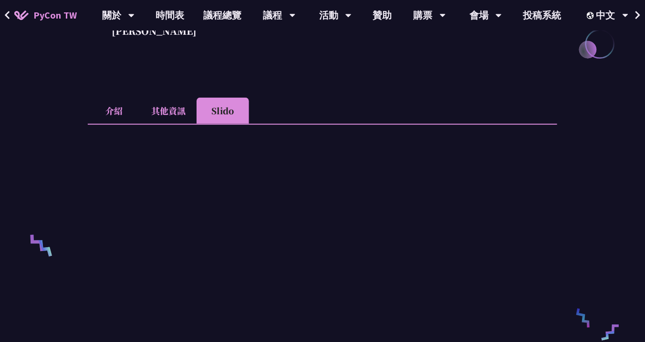
click at [107, 120] on li "介紹" at bounding box center [114, 111] width 52 height 26
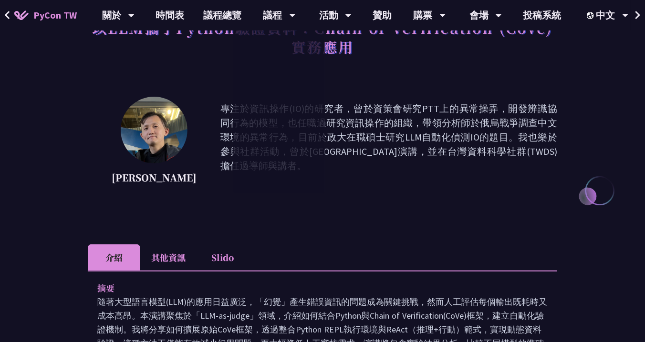
scroll to position [0, 0]
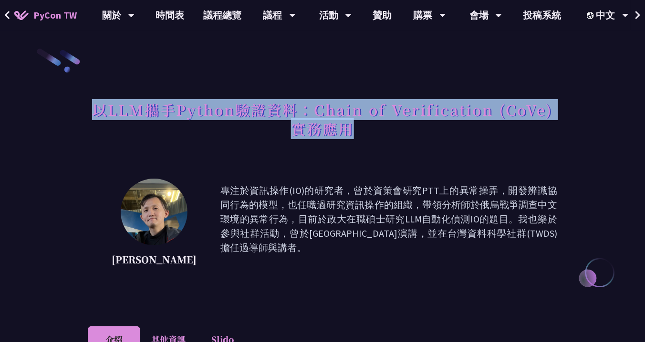
drag, startPoint x: 96, startPoint y: 108, endPoint x: 618, endPoint y: 125, distance: 522.4
click at [353, 130] on h1 "以LLM攜手Python驗證資料：Chain of Verification (CoVe)實務應用" at bounding box center [322, 119] width 469 height 48
copy h1 "以LLM攜手Python驗證資料：Chain of Verification (CoVe)實務應用"
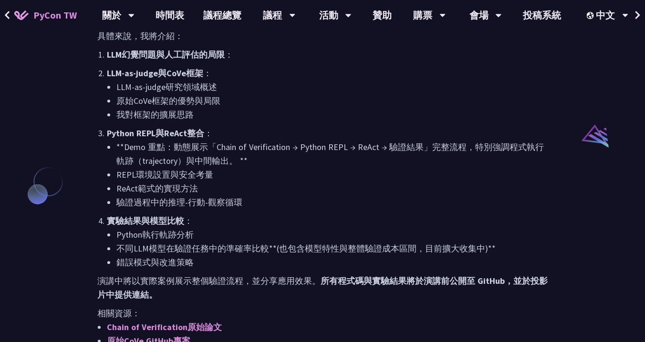
scroll to position [801, 0]
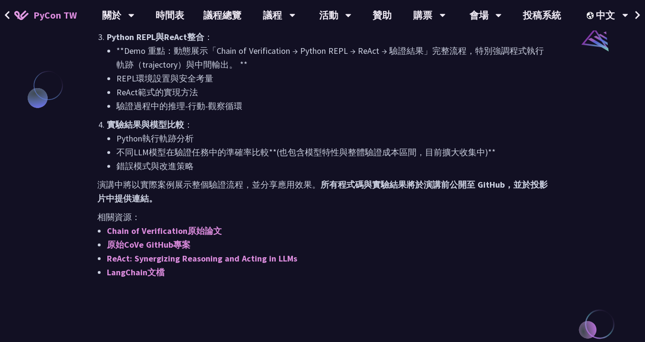
drag, startPoint x: 109, startPoint y: 147, endPoint x: 250, endPoint y: 200, distance: 150.9
copy div "摘要 隨著大型語言模型(LLM)的應用日益廣泛，「幻覺」產生錯誤資訊的問題成為關鍵挑戰，然而人工評估每個輸出既耗時又成本高昂。本演講聚焦於「LLM-as-ju…"
click at [382, 118] on p "實驗結果與模型比較 ：" at bounding box center [327, 125] width 441 height 14
click at [206, 226] on link "Chain of Verification原始論文" at bounding box center [164, 231] width 115 height 11
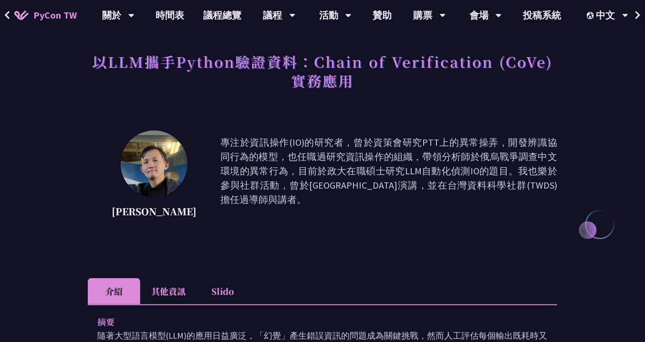
scroll to position [38, 0]
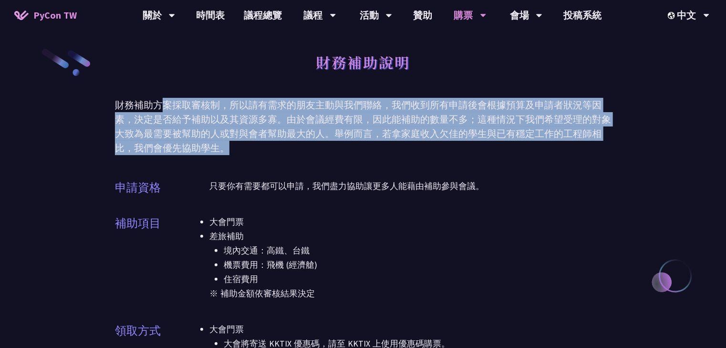
drag, startPoint x: 167, startPoint y: 99, endPoint x: 578, endPoint y: 152, distance: 414.4
click at [578, 152] on div "財務補助方案採取審核制，所以請有需求的朋友主動與我們聯絡，我們收到所有申請後會根據預算及申請者狀況等因素，決定是否給予補助以及其資源多寡。由於會議經費有限，因…" at bounding box center [363, 126] width 496 height 57
drag, startPoint x: 218, startPoint y: 184, endPoint x: 390, endPoint y: 297, distance: 206.3
click at [389, 275] on li "住宿費用" at bounding box center [417, 279] width 387 height 14
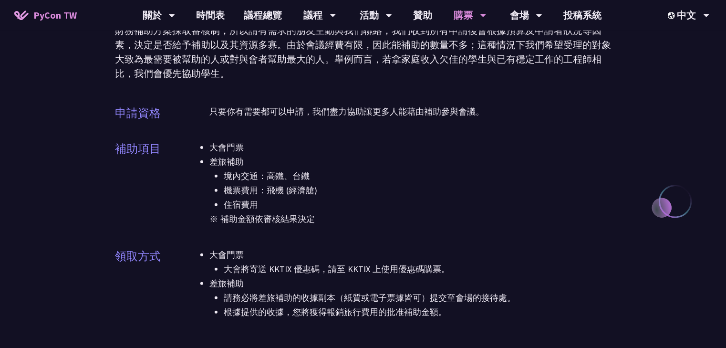
scroll to position [114, 0]
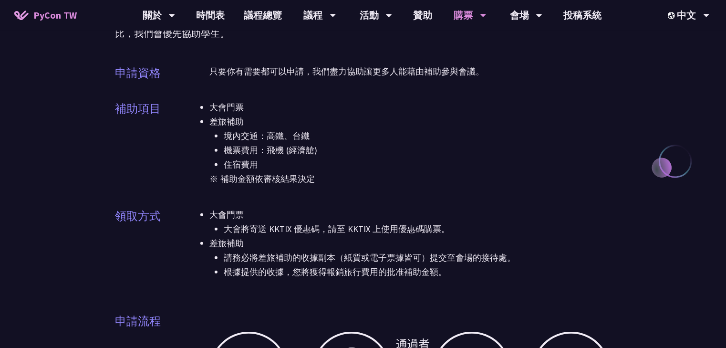
drag, startPoint x: 242, startPoint y: 229, endPoint x: 483, endPoint y: 277, distance: 246.0
click at [477, 277] on ul "大會門票 大會將寄送 KKTIX 優惠碼，請至 KKTIX 上使用優惠碼購票。 差旅補助 請務必將差旅補助的收據副本（紙質或電子票據皆可）提交至會場的接待處。…" at bounding box center [409, 243] width 401 height 72
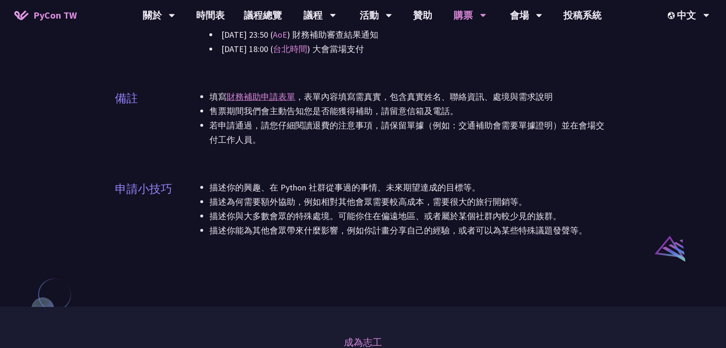
scroll to position [763, 0]
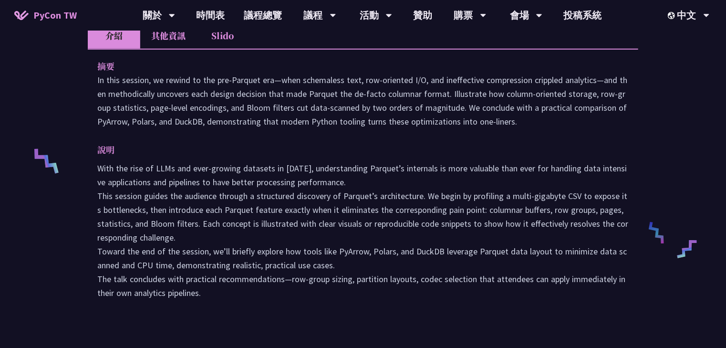
scroll to position [305, 0]
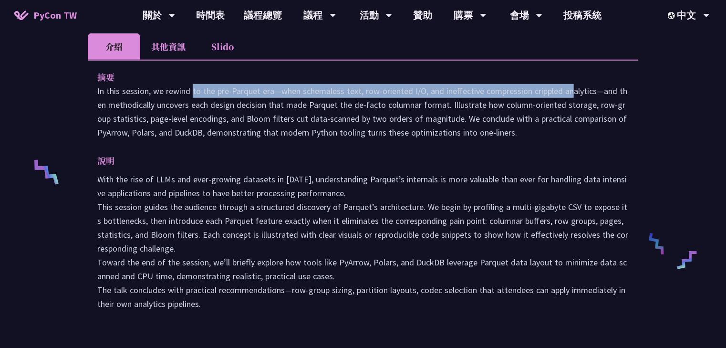
drag, startPoint x: 118, startPoint y: 92, endPoint x: 491, endPoint y: 93, distance: 372.9
click at [491, 93] on p "In this session, we rewind to the pre‑Parquet era—when schemaless text, row‑ori…" at bounding box center [362, 111] width 531 height 55
drag, startPoint x: 121, startPoint y: 105, endPoint x: 614, endPoint y: 131, distance: 493.2
click at [614, 131] on p "In this session, we rewind to the pre‑Parquet era—when schemaless text, row‑ori…" at bounding box center [362, 111] width 531 height 55
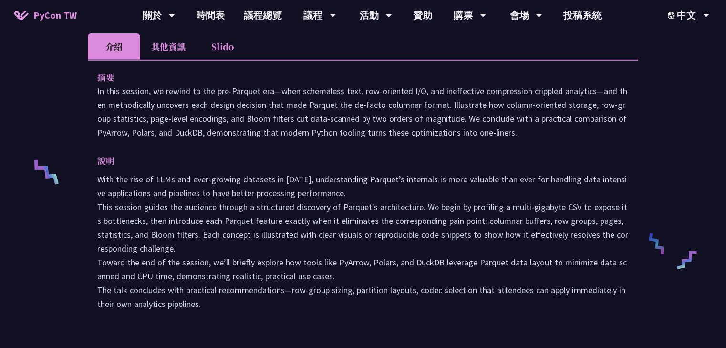
click at [461, 149] on div "摘要 In this session, we rewind to the pre‑Parquet era—when schemaless text, row‑…" at bounding box center [363, 197] width 550 height 275
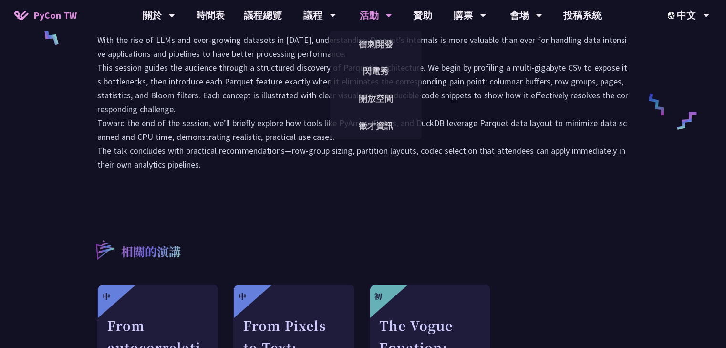
scroll to position [534, 0]
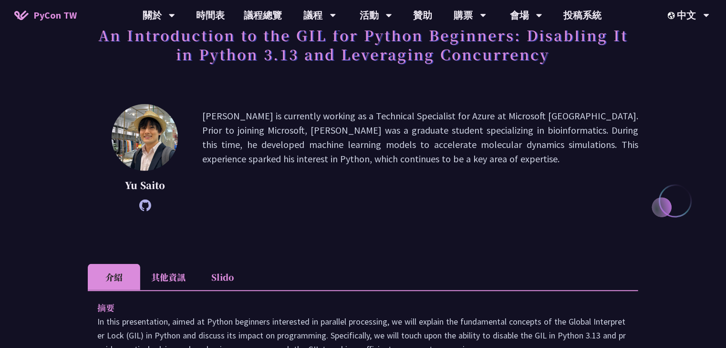
scroll to position [76, 0]
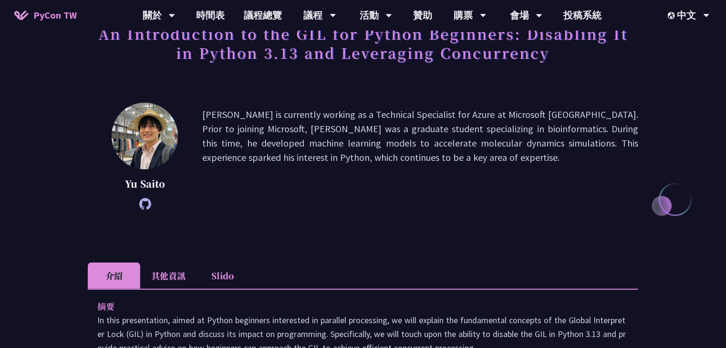
click at [142, 198] on icon at bounding box center [145, 204] width 12 height 12
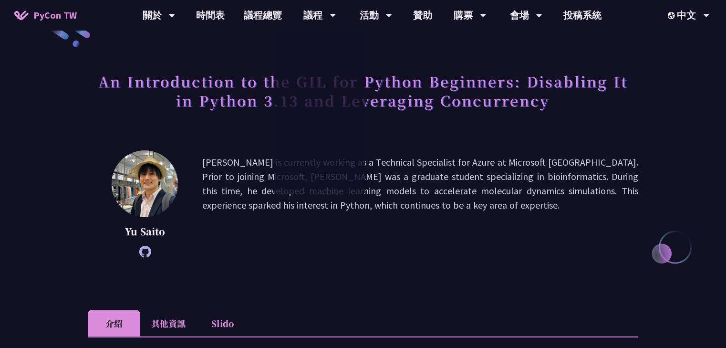
scroll to position [0, 0]
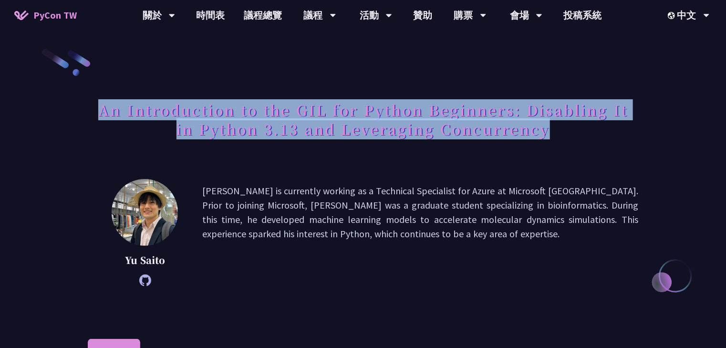
drag, startPoint x: 101, startPoint y: 106, endPoint x: 556, endPoint y: 134, distance: 455.7
click at [556, 134] on h1 "An Introduction to the GIL for Python Beginners: Disabling It in Python 3.13 an…" at bounding box center [363, 119] width 550 height 48
copy h1 "An Introduction to the GIL for Python Beginners: Disabling It in Python 3.13 an…"
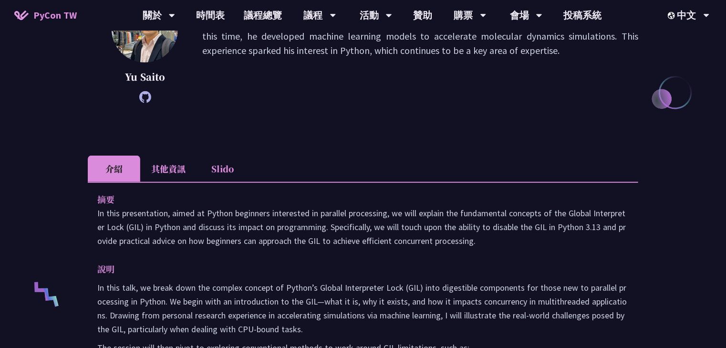
scroll to position [229, 0]
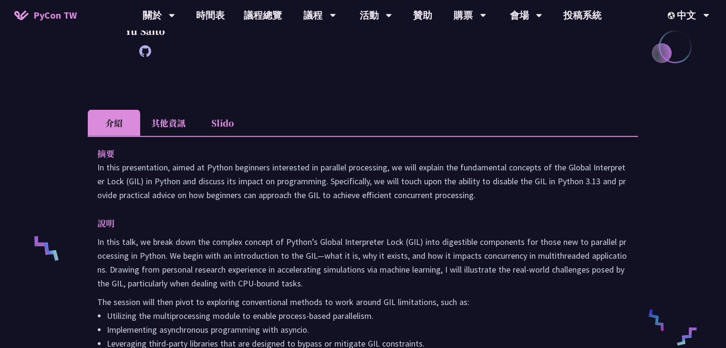
click at [231, 115] on li "Slido" at bounding box center [222, 123] width 52 height 26
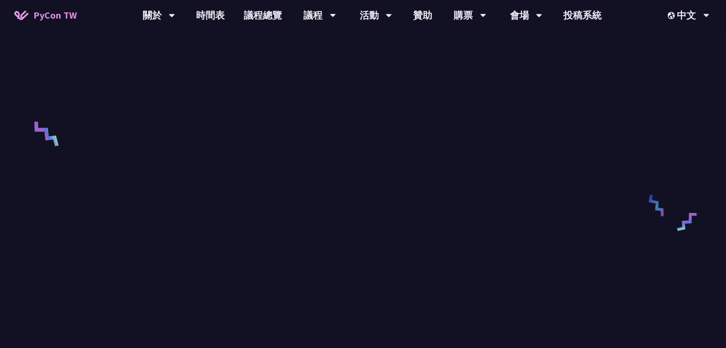
scroll to position [305, 0]
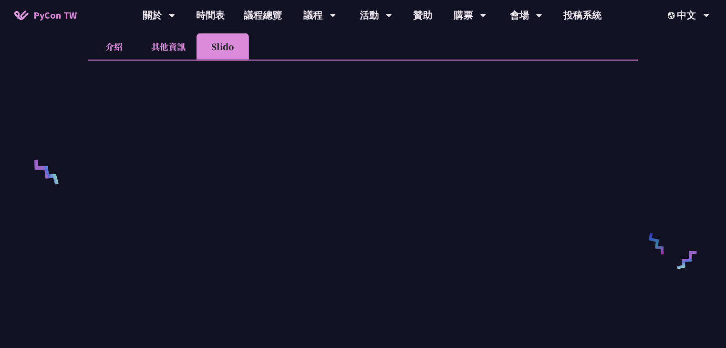
click at [107, 45] on li "介紹" at bounding box center [114, 46] width 52 height 26
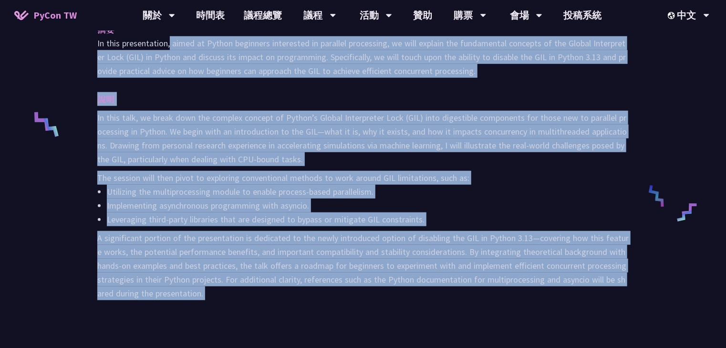
scroll to position [472, 0]
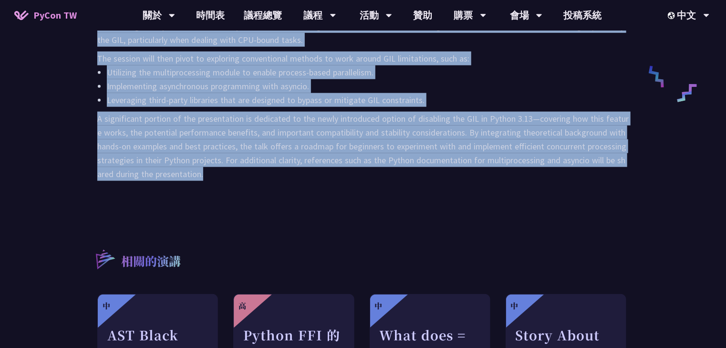
drag, startPoint x: 96, startPoint y: 88, endPoint x: 225, endPoint y: 176, distance: 155.9
click at [225, 176] on div "摘要 In this presentation, aimed at Python beginners interested in parallel proce…" at bounding box center [363, 49] width 550 height 312
copy div "In this presentation, aimed at Python beginners interested in parallel processi…"
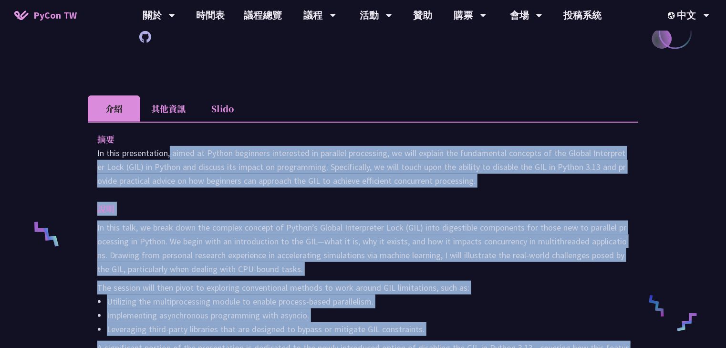
click at [292, 215] on div "說明 In this talk, we break down the complex concept of Python’s Global Interpret…" at bounding box center [362, 306] width 531 height 208
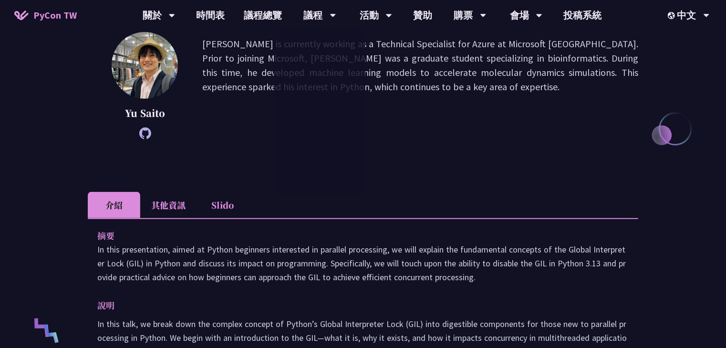
scroll to position [153, 0]
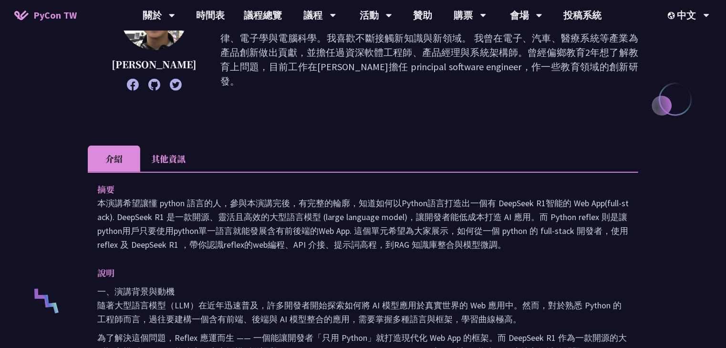
scroll to position [191, 0]
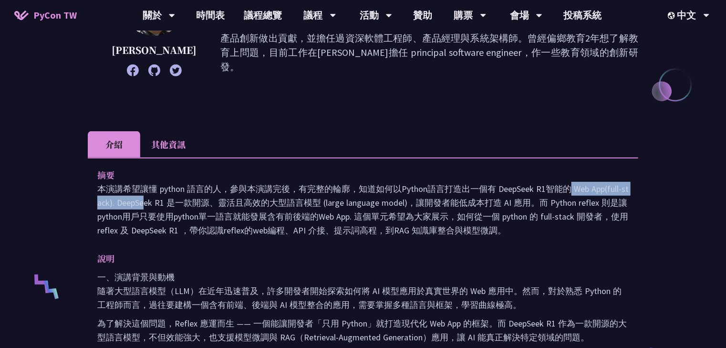
drag, startPoint x: 452, startPoint y: 186, endPoint x: 614, endPoint y: 185, distance: 162.1
click at [614, 185] on p "本演講希望讓懂 python 語言的人，參與本演講完後，有完整的輪廓，知道如何以Python語言打造出一個有 DeepSeek R1智能的 Web App(f…" at bounding box center [362, 209] width 531 height 55
drag, startPoint x: 141, startPoint y: 200, endPoint x: 503, endPoint y: 232, distance: 363.7
click at [503, 232] on p "本演講希望讓懂 python 語言的人，參與本演講完後，有完整的輪廓，知道如何以Python語言打造出一個有 DeepSeek R1智能的 Web App(f…" at bounding box center [362, 209] width 531 height 55
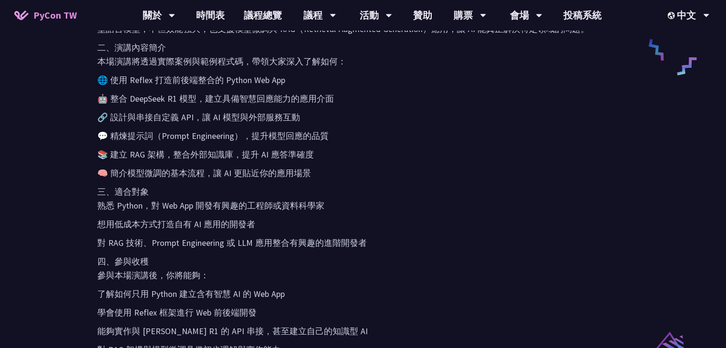
scroll to position [534, 0]
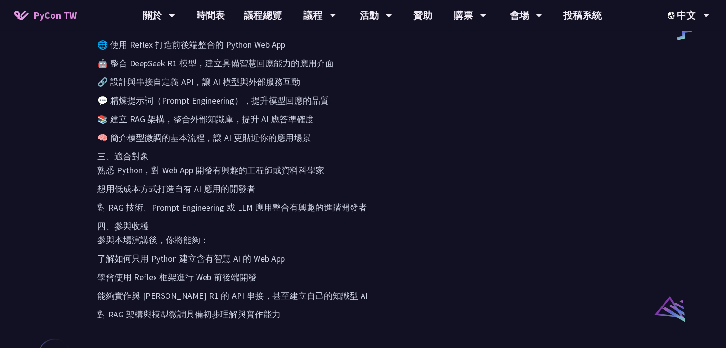
click at [423, 178] on div "一、演講背景與動機 隨著大型語言模型（LLM）在近年迅速普及，許多開發者開始探索如何將 AI 模型應用於真實世界的 Web 應用中。然而，對於熟悉 Pytho…" at bounding box center [362, 124] width 531 height 394
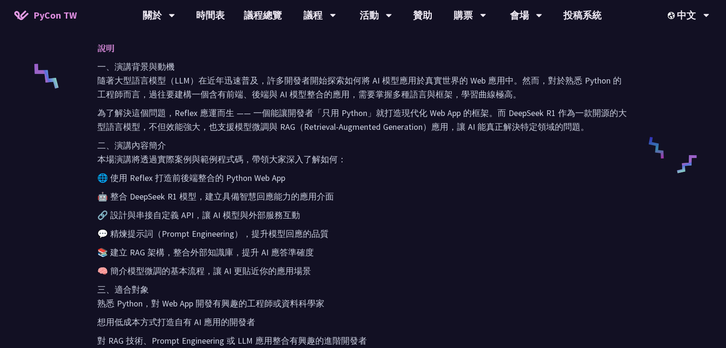
scroll to position [381, 0]
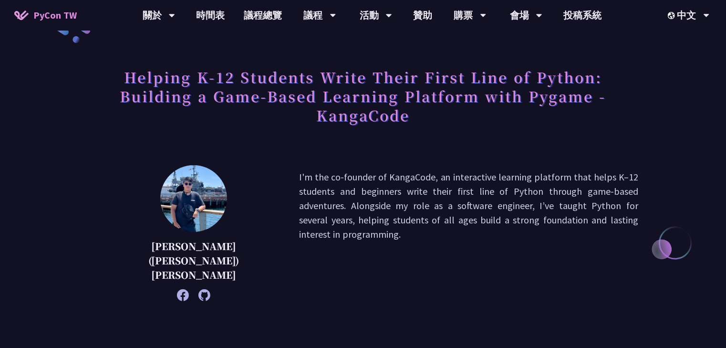
scroll to position [38, 0]
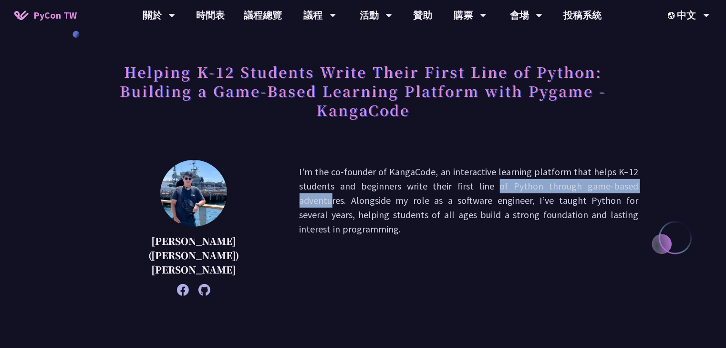
drag, startPoint x: 296, startPoint y: 189, endPoint x: 441, endPoint y: 185, distance: 145.5
click at [441, 185] on p "I'm the co-founder of KangaCode, an interactive learning platform that helps K–…" at bounding box center [468, 227] width 339 height 126
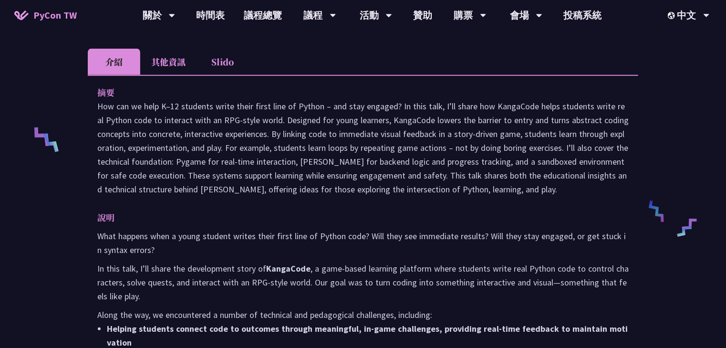
scroll to position [343, 0]
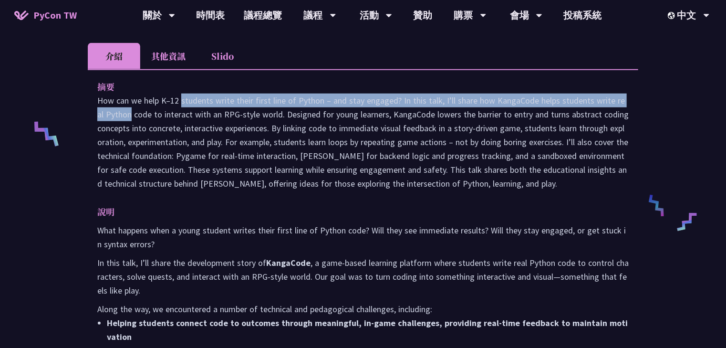
drag, startPoint x: 99, startPoint y: 85, endPoint x: 576, endPoint y: 86, distance: 477.3
click at [576, 93] on p at bounding box center [362, 141] width 531 height 97
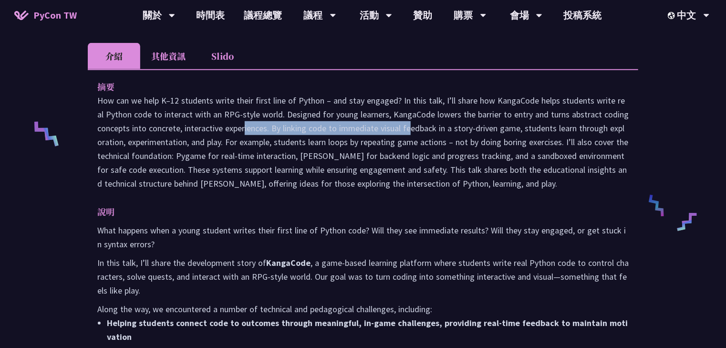
drag, startPoint x: 167, startPoint y: 108, endPoint x: 328, endPoint y: 120, distance: 161.6
click at [323, 118] on p at bounding box center [362, 141] width 531 height 97
drag, startPoint x: 98, startPoint y: 81, endPoint x: 462, endPoint y: 175, distance: 375.4
click at [494, 167] on p at bounding box center [362, 141] width 531 height 97
copy p "How can we help K–12 students write their first line of Python – and stay engag…"
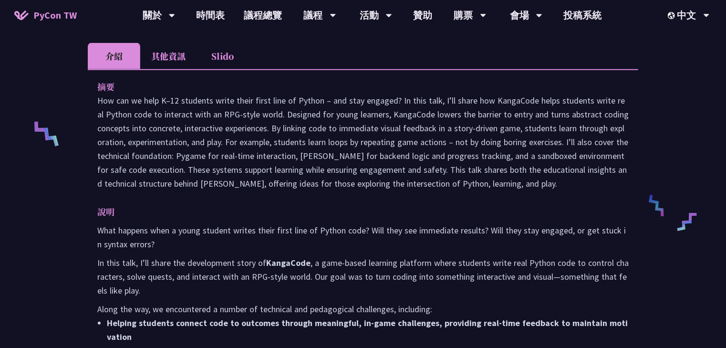
click at [214, 235] on p "What happens when a young student writes their first line of Python code? Will …" at bounding box center [362, 237] width 531 height 28
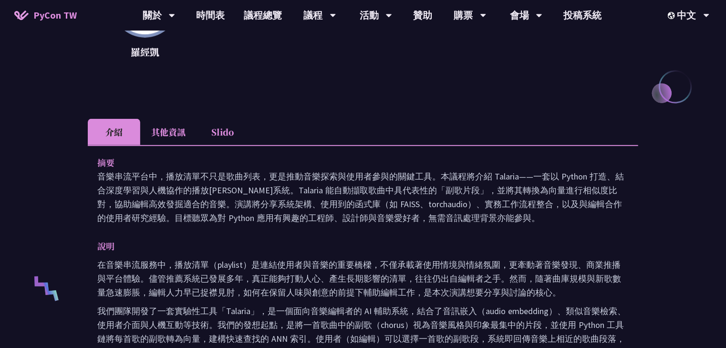
scroll to position [191, 0]
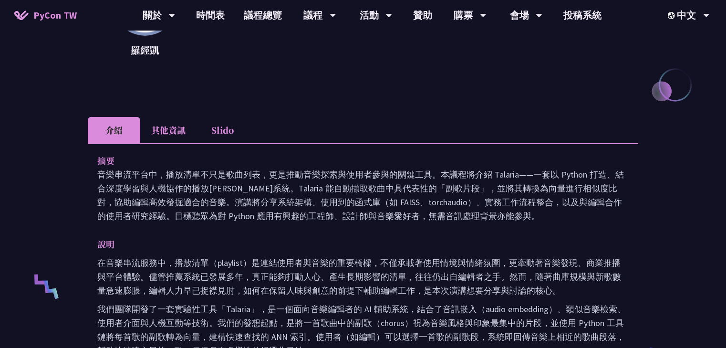
drag, startPoint x: 144, startPoint y: 176, endPoint x: 473, endPoint y: 216, distance: 330.9
click at [473, 216] on p "音樂串流平台中，播放清單不只是歌曲列表，更是推動音樂探索與使用者參與的關鍵工具。本議程將介紹 Talaria——一套以 Python 打造、結合深度學習與人機…" at bounding box center [362, 194] width 531 height 55
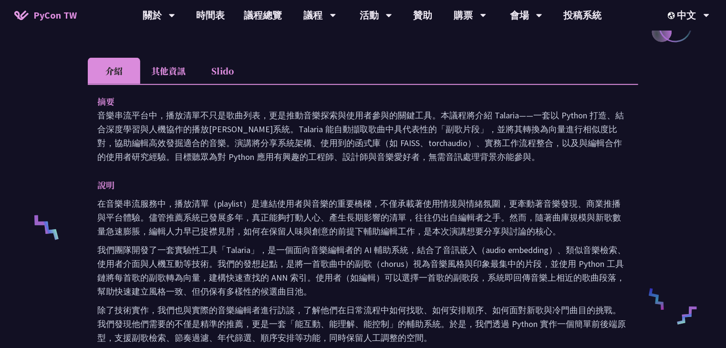
scroll to position [267, 0]
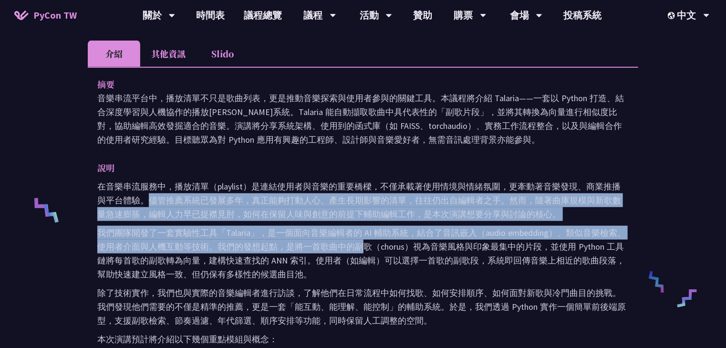
drag, startPoint x: 147, startPoint y: 194, endPoint x: 358, endPoint y: 245, distance: 217.4
click at [358, 245] on div "在音樂串流服務中，播放清單（playlist）是連結使用者與音樂的重要橋樑，不僅承載著使用情境與情緒氛圍，更牽動著音樂發現、商業推播與平台體驗。儘管推薦系統已…" at bounding box center [362, 329] width 531 height 300
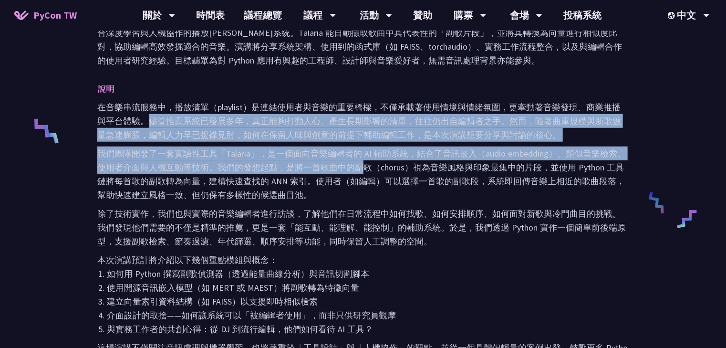
scroll to position [381, 0]
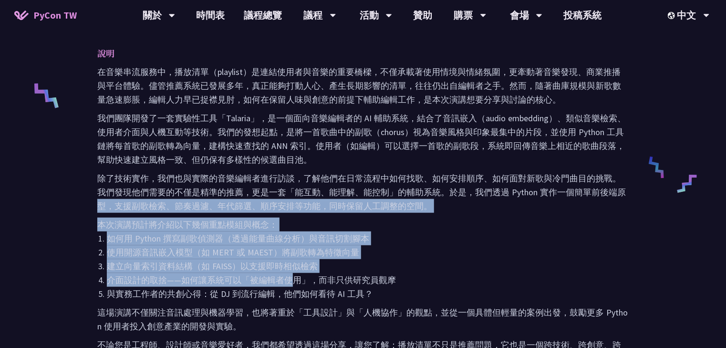
drag, startPoint x: 93, startPoint y: 208, endPoint x: 291, endPoint y: 274, distance: 208.5
click at [291, 274] on div "摘要 音樂串流平台中，播放清單不只是歌曲列表，更是推動音樂探索與使用者參與的關鍵工具。本議程將介紹 Talaria——一套以 Python 打造、結合深度學習…" at bounding box center [363, 170] width 550 height 437
click at [349, 265] on li "建立向量索引資料結構（如 FAISS）以支援即時相似檢索" at bounding box center [368, 266] width 522 height 14
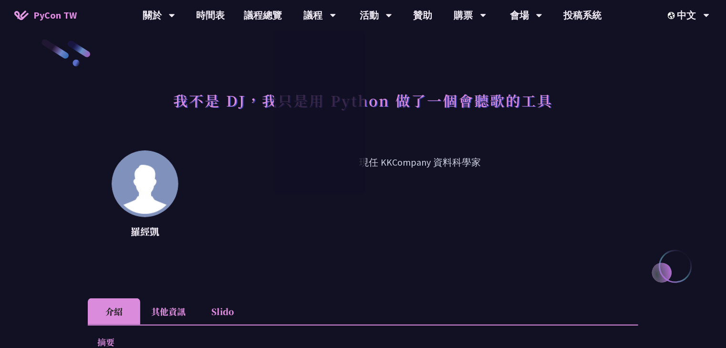
scroll to position [0, 0]
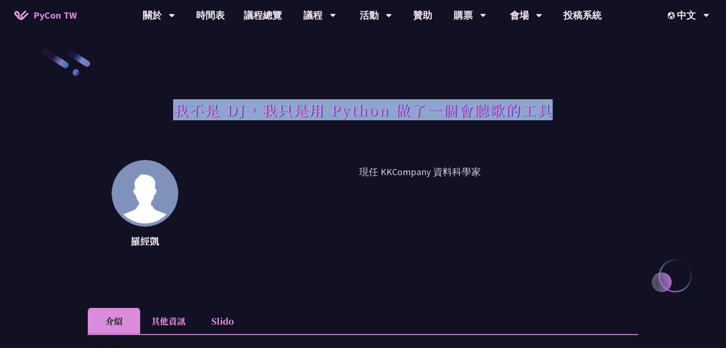
drag, startPoint x: 179, startPoint y: 109, endPoint x: 565, endPoint y: 111, distance: 385.3
click at [565, 111] on div "我不是 DJ，我只是用 Python 做了一個會聽歌的工具" at bounding box center [363, 120] width 550 height 50
copy h1 "我不是 DJ，我只是用 Python 做了一個會聽歌的工具"
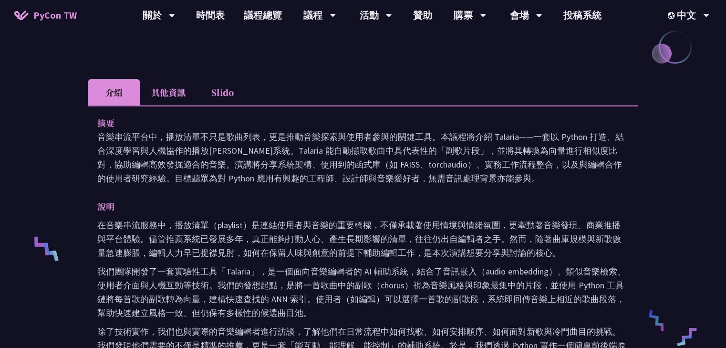
scroll to position [229, 0]
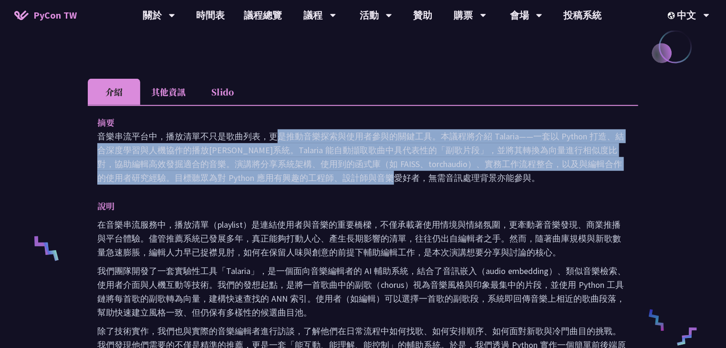
drag, startPoint x: 101, startPoint y: 134, endPoint x: 245, endPoint y: 183, distance: 151.8
click at [241, 183] on p "音樂串流平台中，播放清單不只是歌曲列表，更是推動音樂探索與使用者參與的關鍵工具。本議程將介紹 Talaria——一套以 Python 打造、結合深度學習與人機…" at bounding box center [362, 156] width 531 height 55
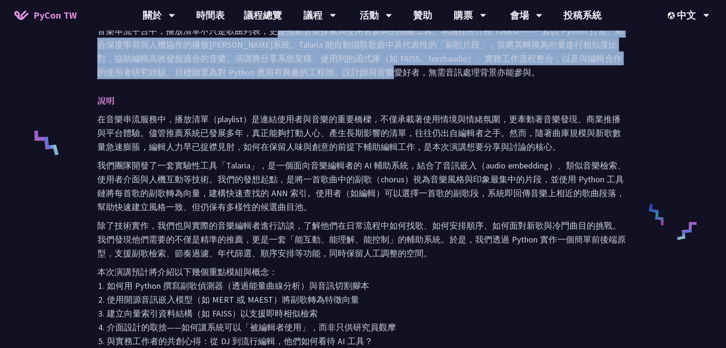
scroll to position [343, 0]
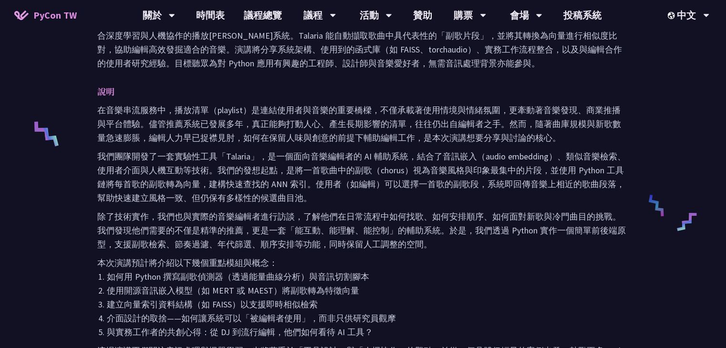
click at [336, 215] on p "除了技術實作，我們也與實際的音樂編輯者進行訪談，了解他們在日常流程中如何找歌、如何安排順序、如何面對新歌與冷門曲目的挑戰。我們發現他們需要的不僅是精準的推薦，…" at bounding box center [362, 229] width 531 height 41
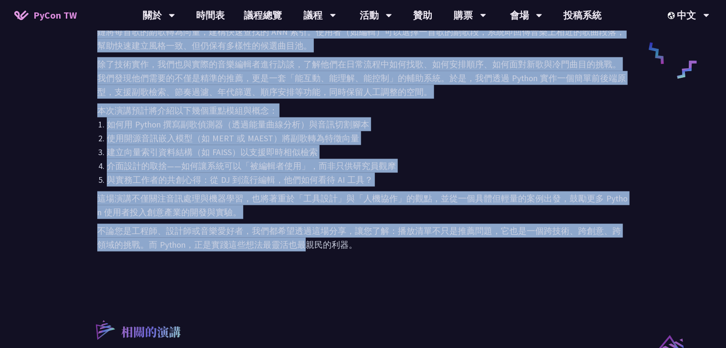
scroll to position [496, 0]
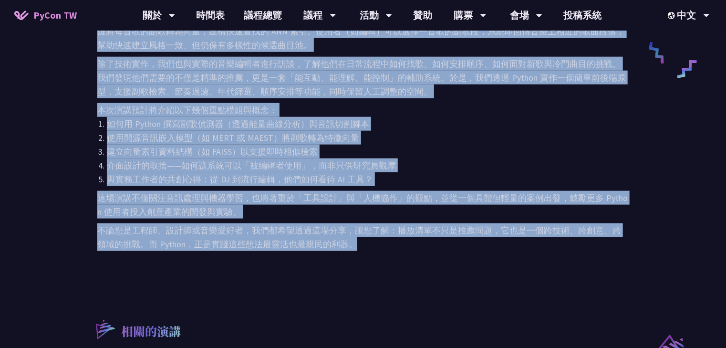
drag, startPoint x: 99, startPoint y: 135, endPoint x: 385, endPoint y: 242, distance: 306.0
click at [385, 242] on div "摘要 音樂串流平台中，播放清單不只是歌曲列表，更是推動音樂探索與使用者參與的關鍵工具。本議程將介紹 Talaria——一套以 Python 打造、結合深度學習…" at bounding box center [363, 56] width 550 height 437
copy div "音樂串流平台中，播放清單不只是歌曲列表，更是推動音樂探索與使用者參與的關鍵工具。本議程將介紹 Talaria——一套以 Python 打造、結合深度學習與人機…"
click at [476, 206] on p "這場演講不僅關注音訊處理與機器學習，也將著重於「工具設計」與「人機協作」的觀點，並從一個具體但輕量的案例出發，鼓勵更多 Python 使用者投入創意產業的開發…" at bounding box center [362, 205] width 531 height 28
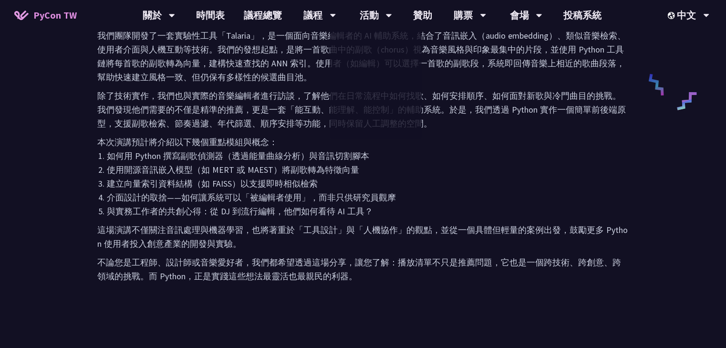
scroll to position [229, 0]
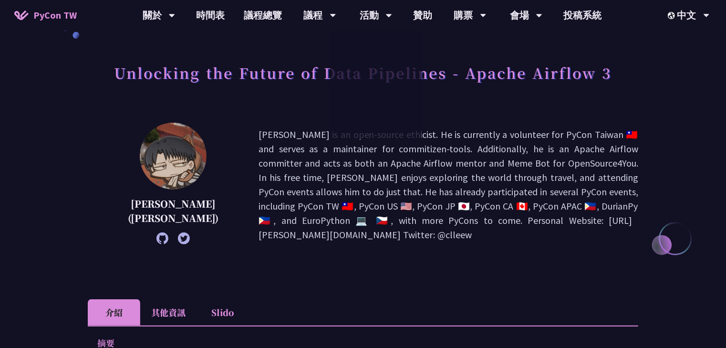
scroll to position [38, 0]
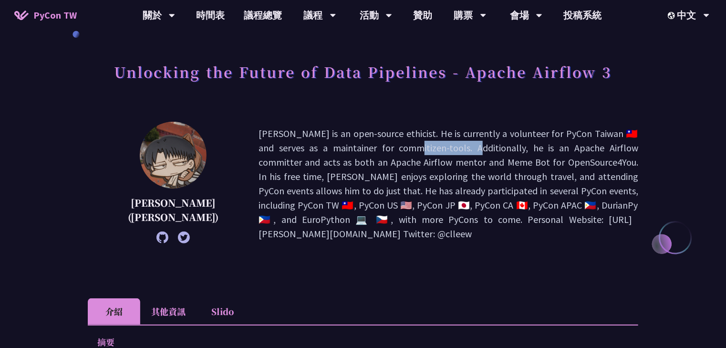
drag, startPoint x: 237, startPoint y: 142, endPoint x: 305, endPoint y: 141, distance: 67.7
click at [305, 141] on p "Wei Lee is an open-source ethicist. He is currently a volunteer for PyCon Taiwa…" at bounding box center [448, 183] width 380 height 114
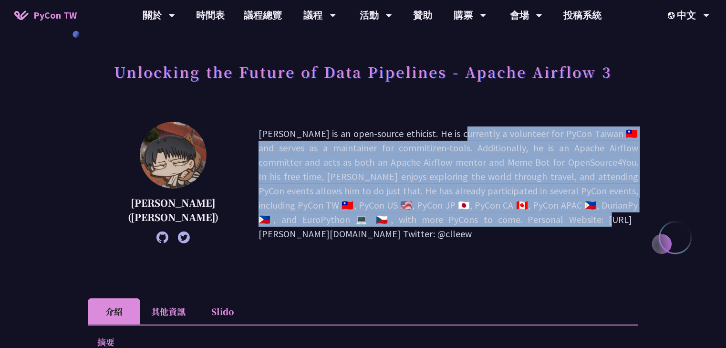
drag, startPoint x: 341, startPoint y: 136, endPoint x: 525, endPoint y: 208, distance: 197.6
click at [525, 208] on p "Wei Lee is an open-source ethicist. He is currently a volunteer for PyCon Taiwa…" at bounding box center [448, 183] width 380 height 114
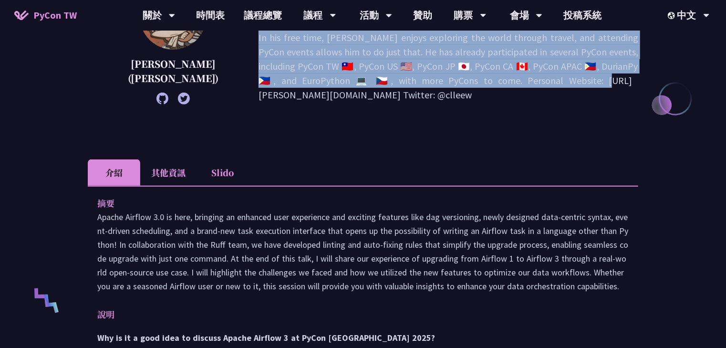
scroll to position [229, 0]
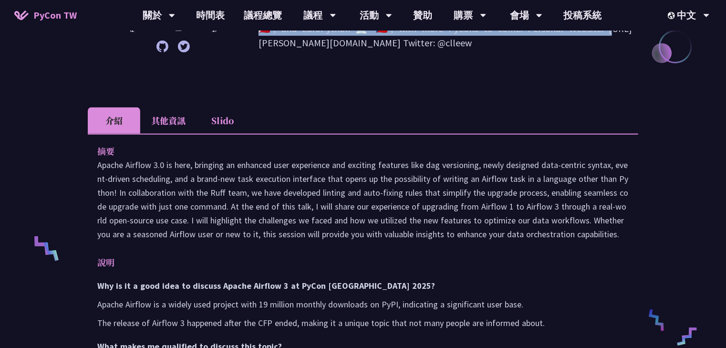
drag, startPoint x: 99, startPoint y: 160, endPoint x: 624, endPoint y: 235, distance: 530.2
copy p "Apache Airflow 3.0 is here, bringing an enhanced user experience and exciting f…"
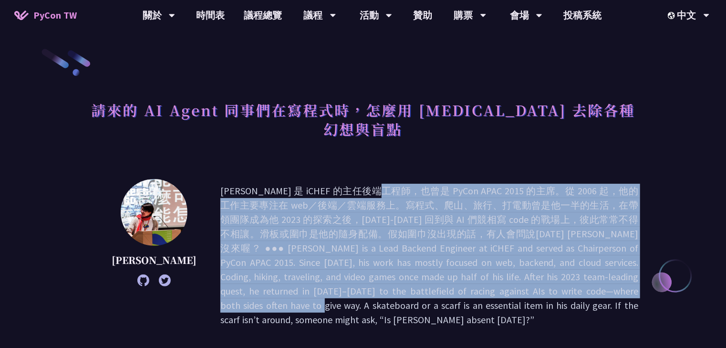
drag, startPoint x: 247, startPoint y: 176, endPoint x: 418, endPoint y: 270, distance: 194.6
click at [418, 270] on p at bounding box center [429, 255] width 418 height 143
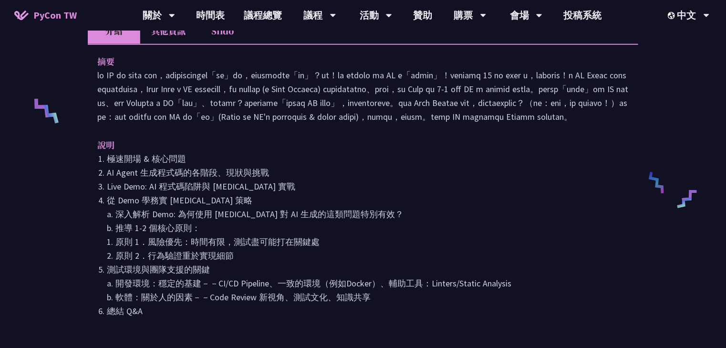
scroll to position [381, 0]
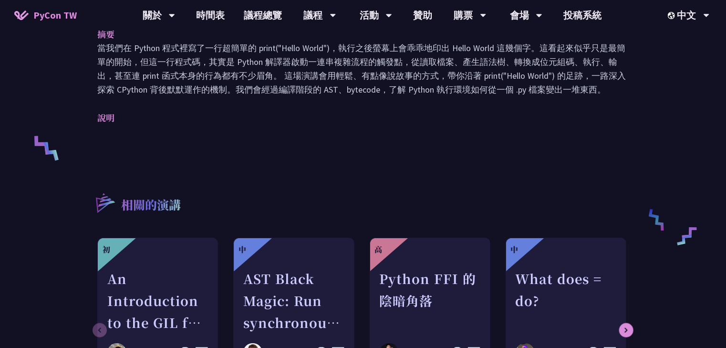
scroll to position [458, 0]
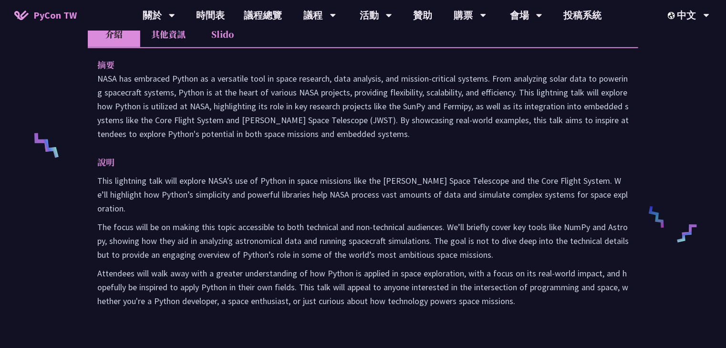
scroll to position [343, 0]
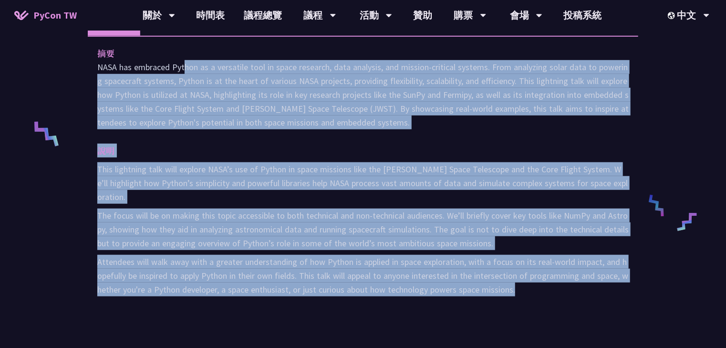
drag, startPoint x: 97, startPoint y: 62, endPoint x: 560, endPoint y: 269, distance: 507.7
click at [561, 269] on div "摘要 NASA has embraced Python as a versatile tool in space research, data analysi…" at bounding box center [363, 178] width 550 height 284
copy div "LORE ips dolorsit Ametco ad e seddoeius temp in utlab etdolore, magn aliquaen, …"
click at [267, 208] on p "The focus will be on making this topic accessible to both technical and non-tec…" at bounding box center [362, 228] width 531 height 41
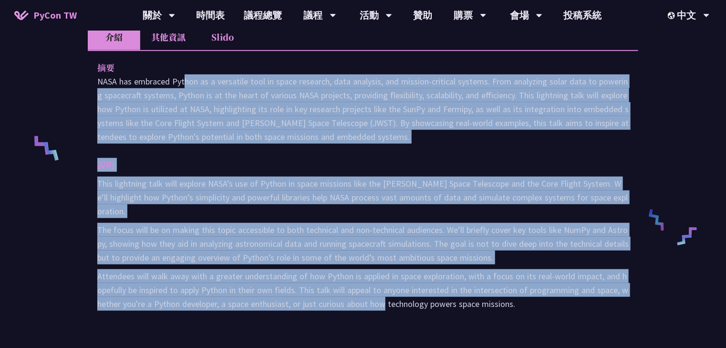
scroll to position [381, 0]
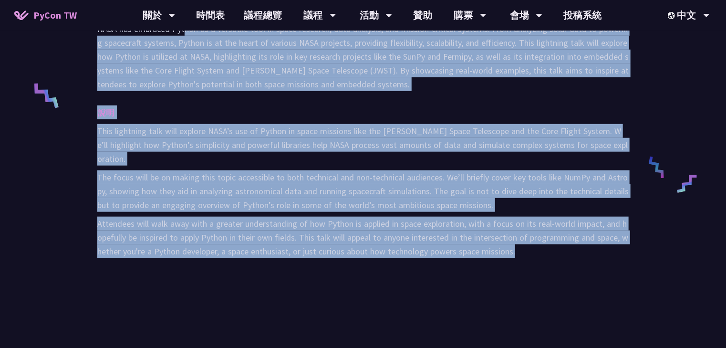
drag, startPoint x: 97, startPoint y: 141, endPoint x: 536, endPoint y: 238, distance: 449.7
click at [536, 238] on div "摘要 NASA has embraced Python as a versatile tool in space research, data analysi…" at bounding box center [363, 140] width 550 height 284
copy div "LORE ips dolorsit Ametco ad e seddoeius temp in utlab etdolore, magn aliquaen, …"
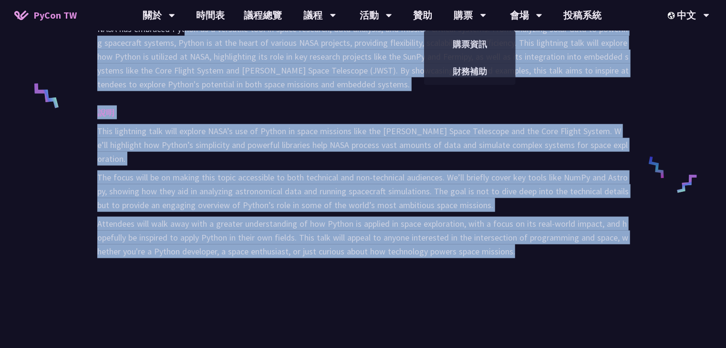
drag, startPoint x: 349, startPoint y: 205, endPoint x: 358, endPoint y: 140, distance: 65.4
click at [349, 216] on p "Attendees will walk away with a greater understanding of how Python is applied …" at bounding box center [362, 236] width 531 height 41
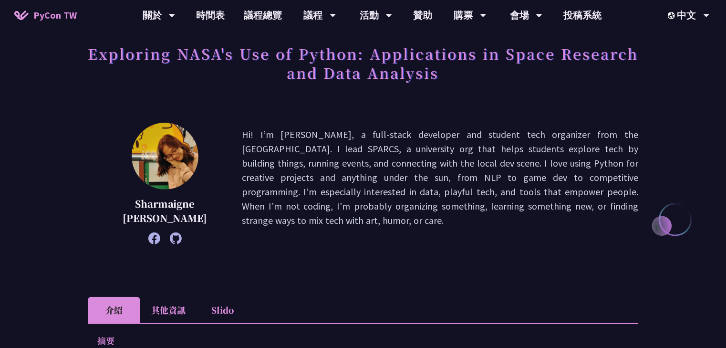
scroll to position [38, 0]
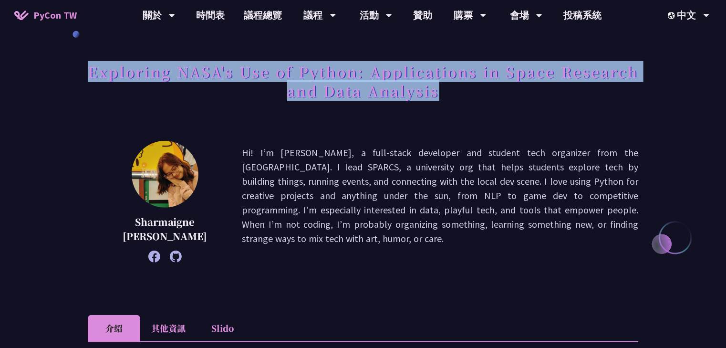
drag, startPoint x: 481, startPoint y: 95, endPoint x: 132, endPoint y: 64, distance: 350.9
click at [120, 72] on h1 "Exploring NASA's Use of Python: Applications in Space Research and Data Analysis" at bounding box center [363, 81] width 550 height 48
copy h1 "Exploring NASA's Use of Python: Applications in Space Research and Data Analysis"
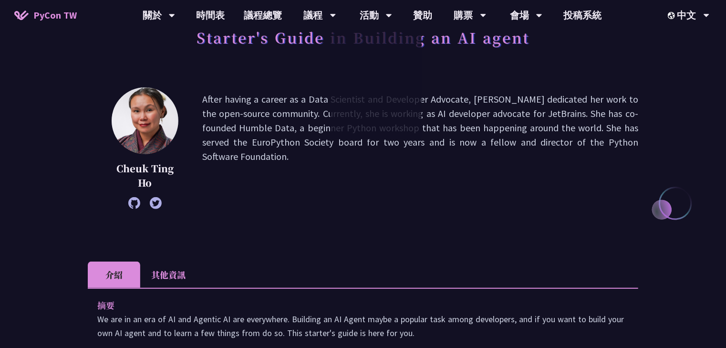
scroll to position [76, 0]
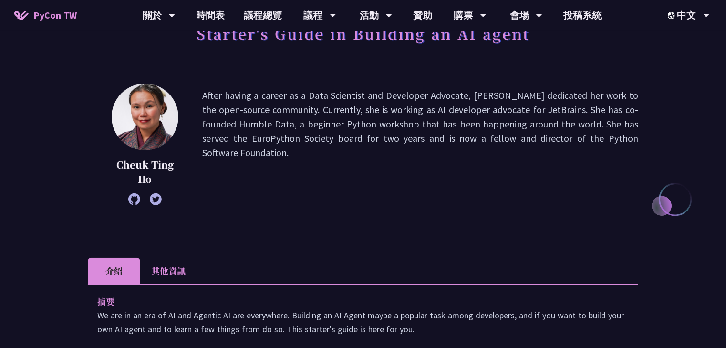
drag, startPoint x: 251, startPoint y: 100, endPoint x: 495, endPoint y: 154, distance: 250.6
click at [495, 154] on p "After having a career as a Data Scientist and Developer Advocate, [PERSON_NAME]…" at bounding box center [420, 144] width 436 height 112
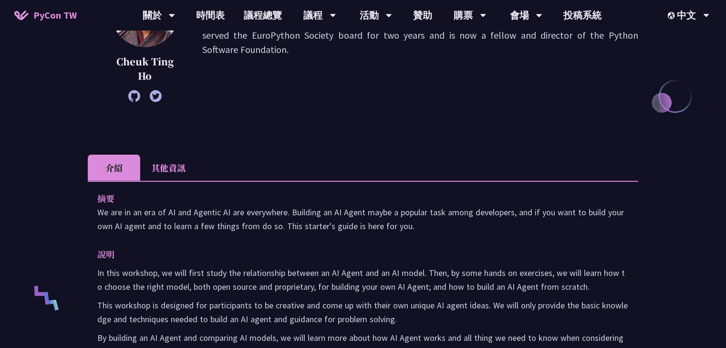
scroll to position [229, 0]
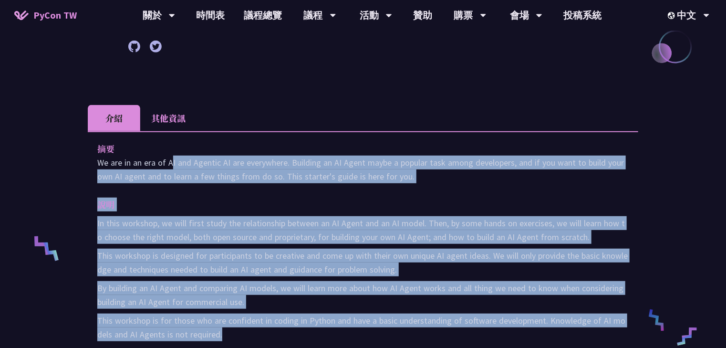
drag, startPoint x: 164, startPoint y: 174, endPoint x: 271, endPoint y: 332, distance: 190.6
click at [271, 332] on div "摘要 We are in an era of AI and Agentic AI are everywhere. Building an AI Agent m…" at bounding box center [363, 248] width 550 height 234
copy div "Lo ips do si ame co AD eli Seddoei TE inc utlaboreet. Dolorema al EN Admin veni…"
click at [528, 224] on p "In this workshop, we will first study the relationship between an AI Agent and …" at bounding box center [362, 230] width 531 height 28
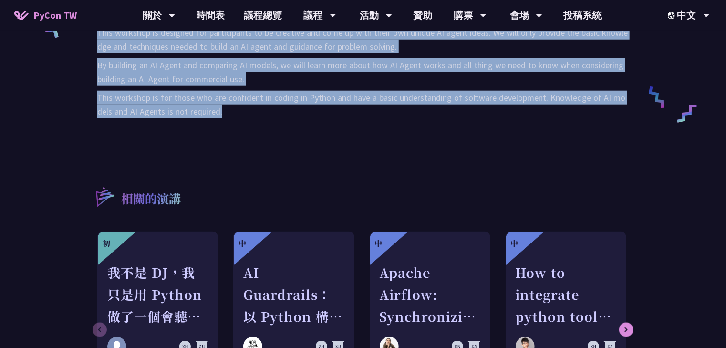
scroll to position [458, 0]
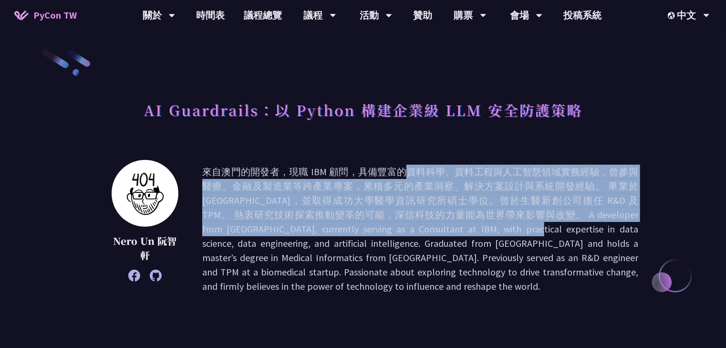
drag, startPoint x: 271, startPoint y: 169, endPoint x: 397, endPoint y: 223, distance: 137.4
click at [397, 223] on p at bounding box center [420, 228] width 436 height 129
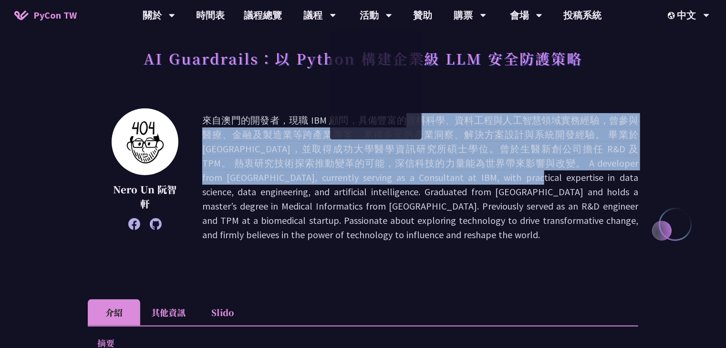
scroll to position [38, 0]
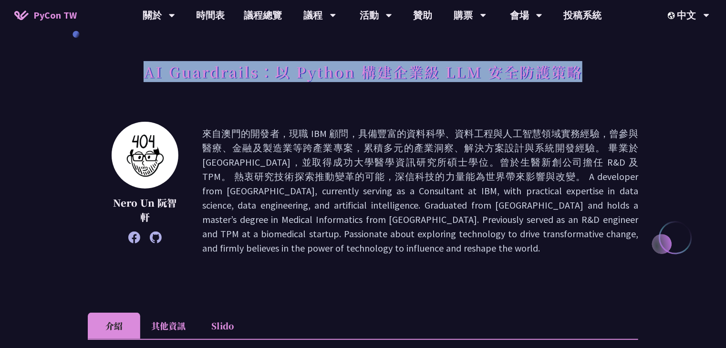
drag, startPoint x: 137, startPoint y: 70, endPoint x: 595, endPoint y: 59, distance: 457.9
click at [595, 59] on div "AI Guardrails：以 Python 構建企業級 LLM 安全防護策略" at bounding box center [363, 82] width 550 height 50
copy h1 "AI Guardrails：以 Python 構建企業級 LLM 安全防護策略"
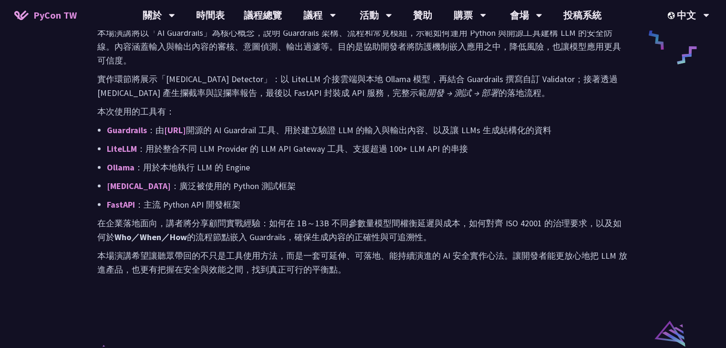
scroll to position [572, 0]
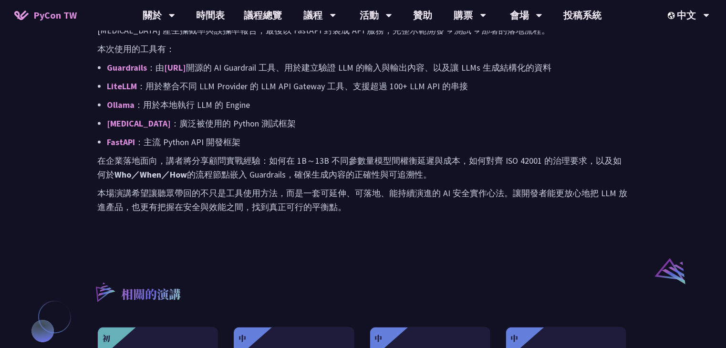
drag, startPoint x: 95, startPoint y: 132, endPoint x: 455, endPoint y: 224, distance: 371.4
click at [455, 224] on div "摘要 在企業導入大型語言模型（LLM）時，若缺乏適當的 Guardrails（防護機制），如同高速行駛卻未繫安全帶——平時無感，一旦出事便難以挽回。本演講將結…" at bounding box center [363, 21] width 550 height 433
copy div "lo ipsumdolors（AME）c，adipis Elitseddoe（temp），incididuntut——labo，etdolorem。aliqu…"
drag, startPoint x: 399, startPoint y: 122, endPoint x: 399, endPoint y: 115, distance: 7.2
click at [399, 122] on p "[MEDICAL_DATA] ：廣泛被使用的 Python 測試框架" at bounding box center [368, 123] width 522 height 14
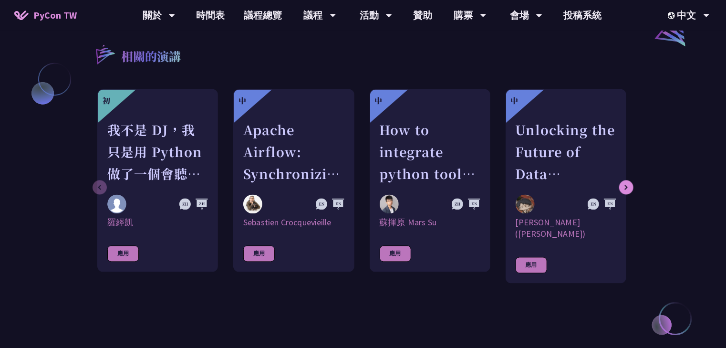
scroll to position [839, 0]
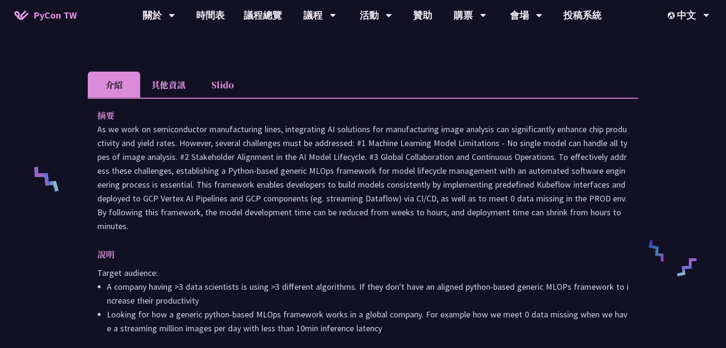
scroll to position [305, 0]
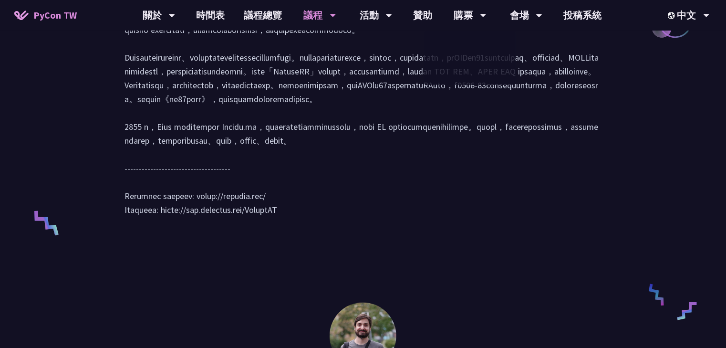
scroll to position [534, 0]
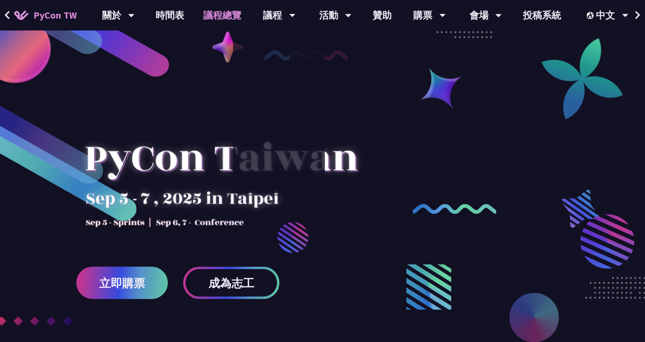
click at [220, 12] on link "議程總覽" at bounding box center [222, 15] width 57 height 31
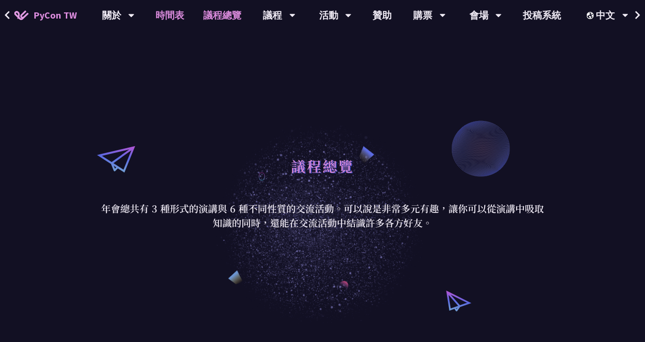
click at [170, 21] on link "時間表" at bounding box center [170, 15] width 48 height 31
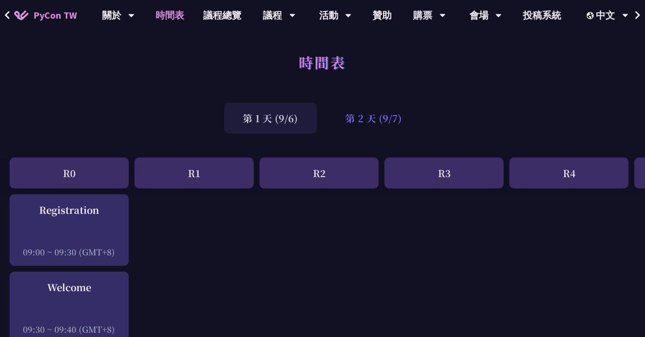
drag, startPoint x: 417, startPoint y: 128, endPoint x: 407, endPoint y: 125, distance: 10.9
click at [416, 128] on div "第 2 天 (9/7)" at bounding box center [374, 118] width 94 height 31
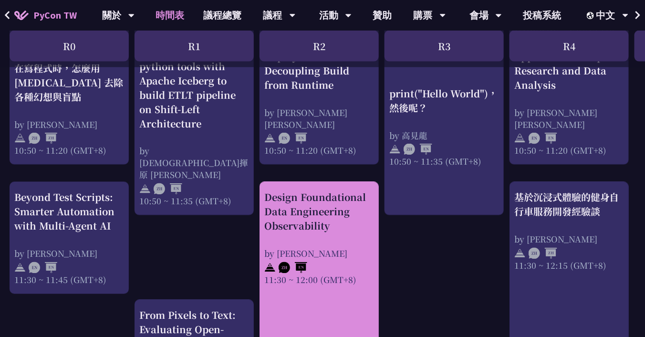
scroll to position [420, 0]
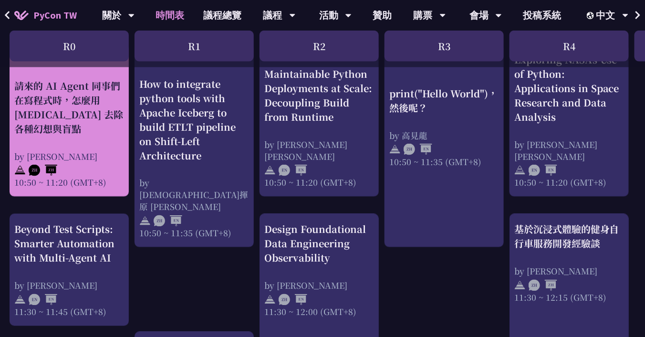
click at [83, 151] on div "by [PERSON_NAME]" at bounding box center [69, 156] width 110 height 12
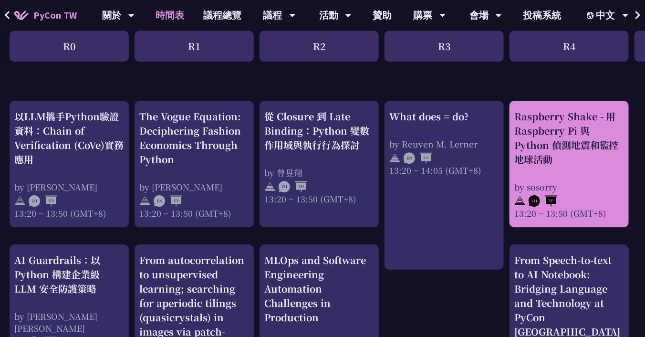
scroll to position [877, 0]
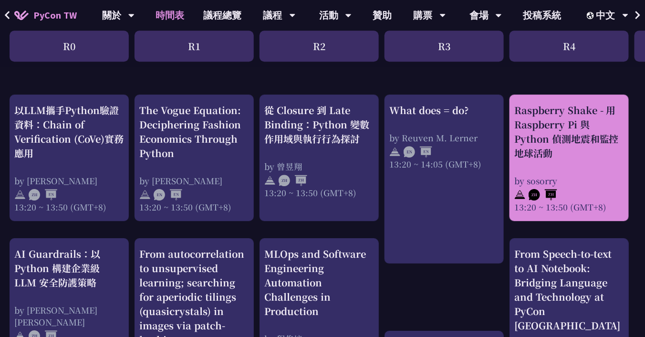
click at [534, 138] on div "Raspberry Shake - 用 Raspberry Pi 與 Python 偵測地震和監控地球活動" at bounding box center [569, 131] width 110 height 57
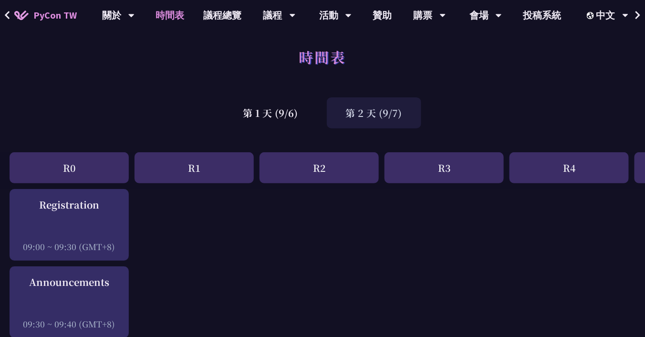
scroll to position [0, 0]
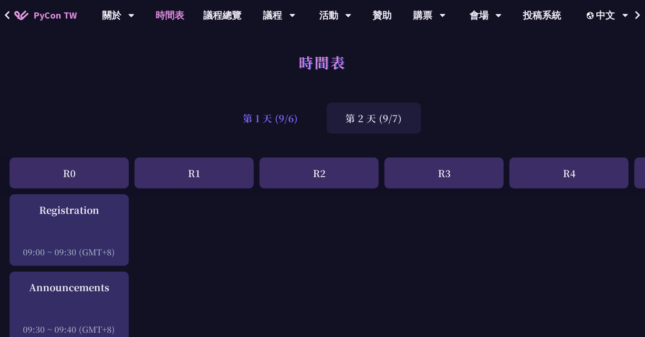
click at [272, 113] on div "第 1 天 (9/6)" at bounding box center [270, 118] width 93 height 31
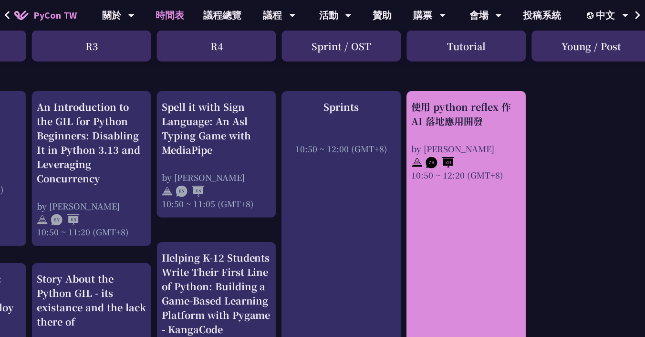
scroll to position [381, 352]
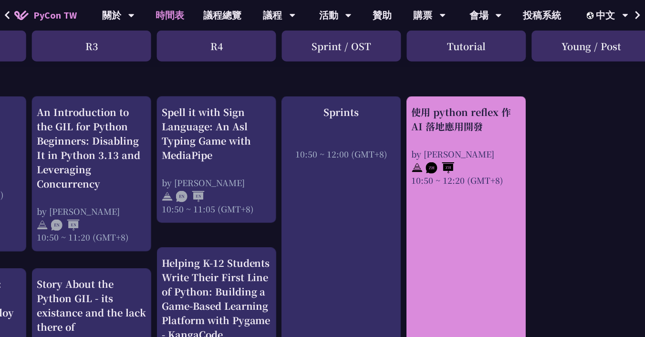
click at [460, 123] on div "使用 python reflex 作 AI 落地應用開發" at bounding box center [466, 119] width 110 height 29
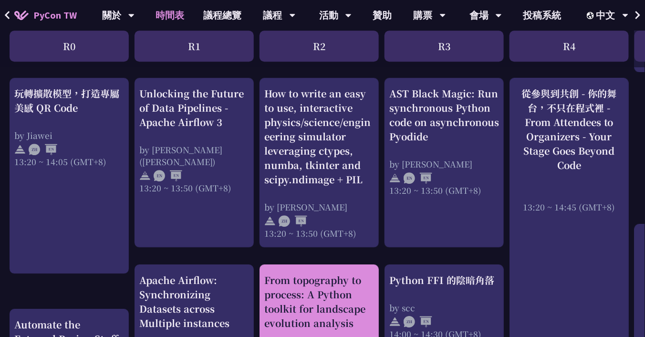
scroll to position [839, 0]
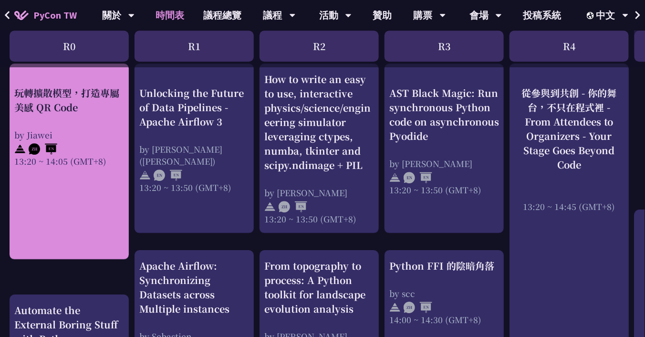
click at [76, 92] on div "玩轉擴散模型，打造專屬美感 QR Code" at bounding box center [69, 100] width 110 height 29
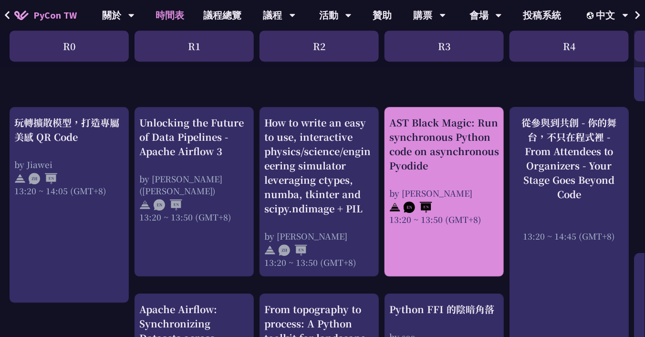
scroll to position [801, 0]
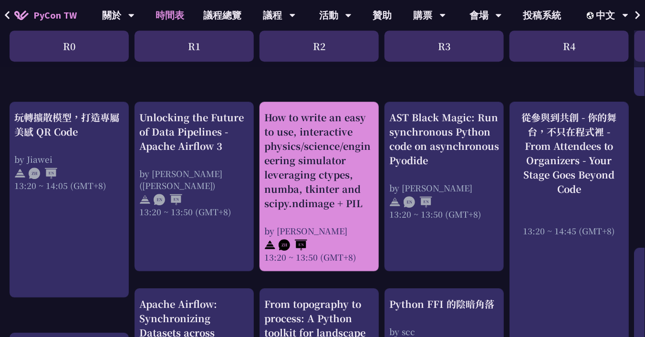
click at [343, 211] on div "How to write an easy to use, interactive physics/science/engineering simulator …" at bounding box center [319, 186] width 110 height 153
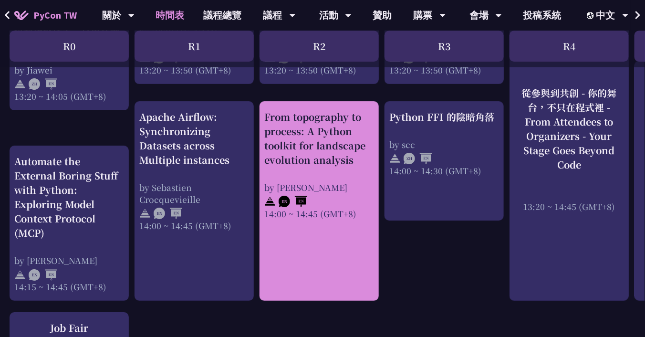
scroll to position [992, 0]
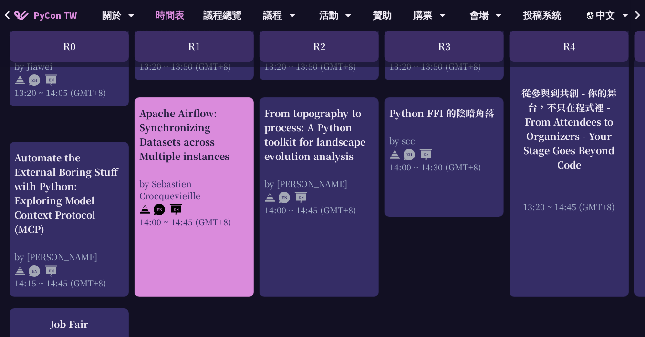
click at [209, 179] on div "by Sebastien Crocquevieille" at bounding box center [194, 189] width 110 height 24
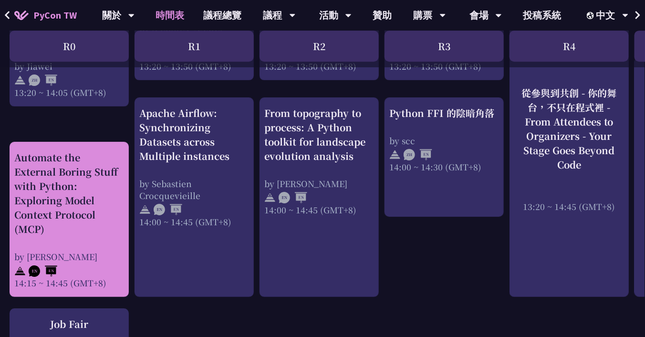
click at [95, 198] on div "Automate the External Boring Stuff with Python: Exploring Model Context Protoco…" at bounding box center [69, 193] width 110 height 86
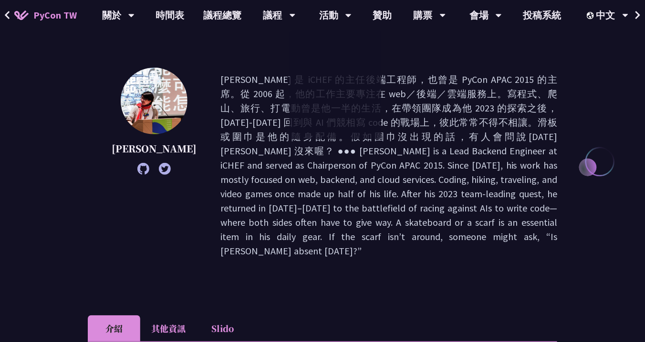
scroll to position [114, 0]
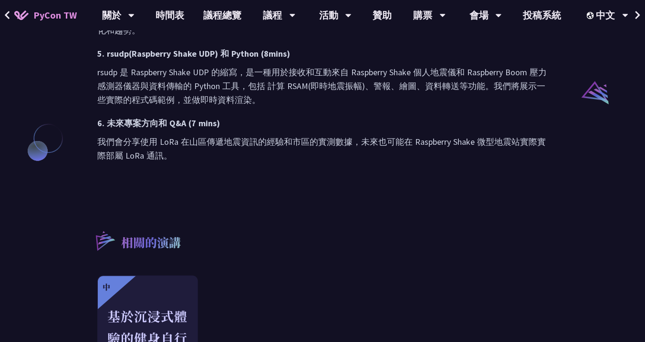
scroll to position [763, 0]
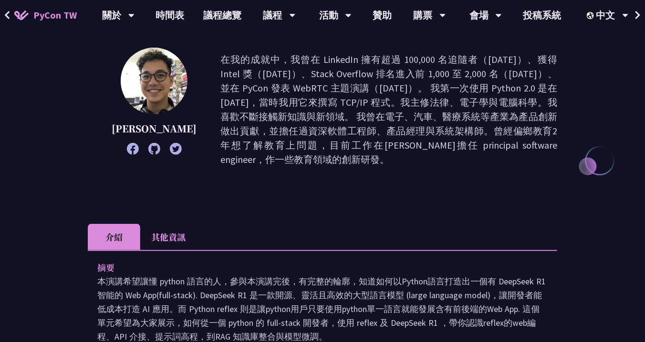
scroll to position [114, 0]
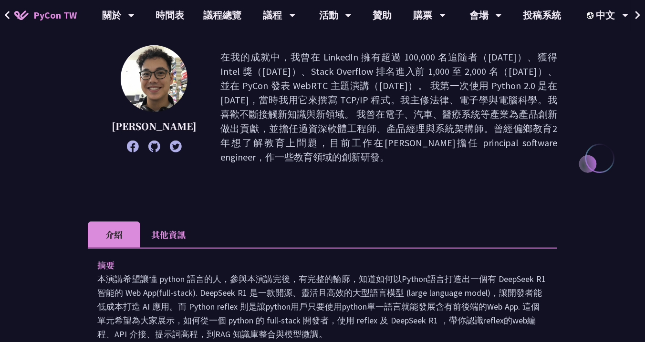
click at [148, 150] on icon at bounding box center [154, 147] width 12 height 12
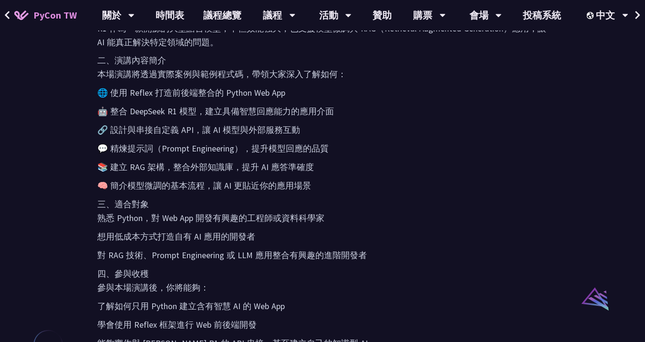
scroll to position [572, 0]
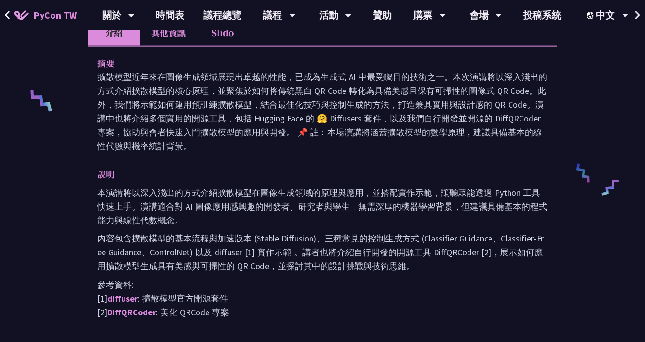
scroll to position [420, 0]
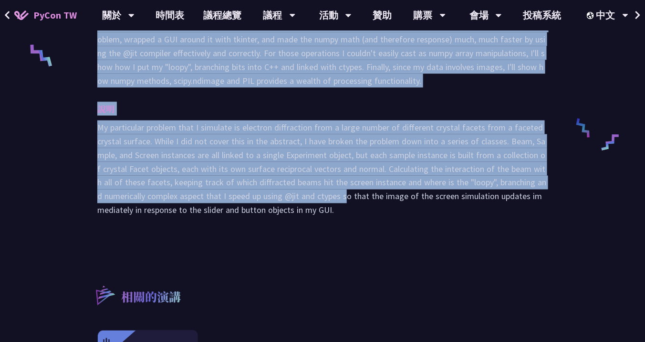
scroll to position [420, 0]
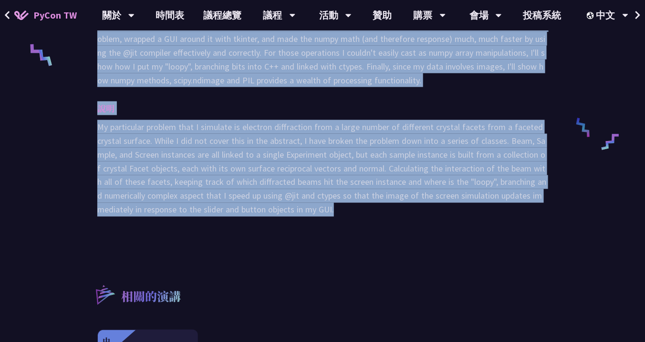
drag, startPoint x: 98, startPoint y: 92, endPoint x: 346, endPoint y: 219, distance: 278.1
click at [346, 219] on div "摘要 說明 My particular problem that I simulate is electron diffraction from a larg…" at bounding box center [322, 96] width 469 height 288
copy div "Loremi dolor si amet consecte, adip-el-sed doeiusmod, te incidi ut labo et dolo…"
click at [365, 150] on p "My particular problem that I simulate is electron diffraction from a large numb…" at bounding box center [322, 168] width 450 height 97
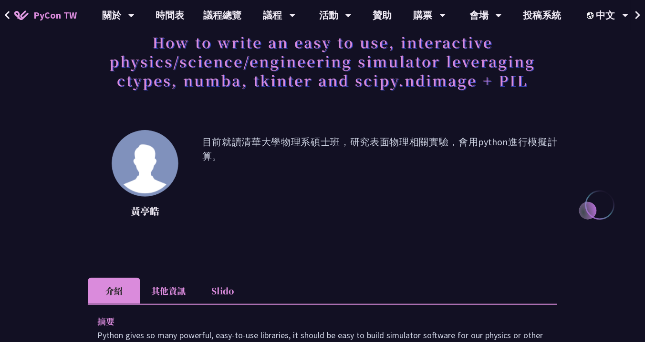
scroll to position [0, 0]
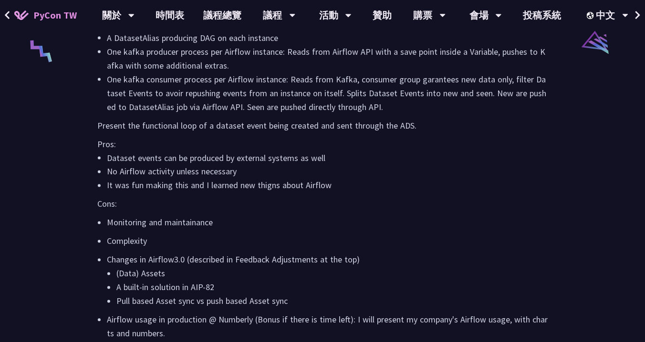
scroll to position [1678, 0]
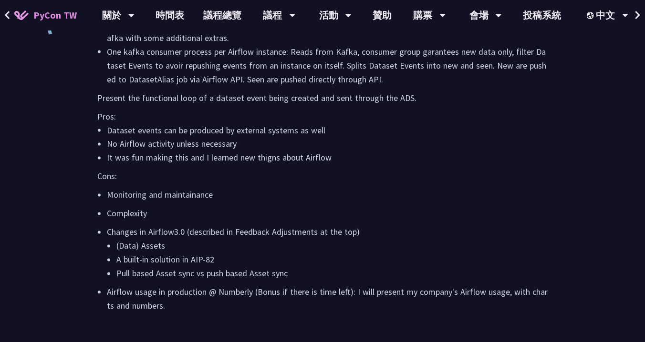
drag, startPoint x: 92, startPoint y: 199, endPoint x: 291, endPoint y: 290, distance: 219.4
copy div "lo Ipsu Dolorsit amet consectet adipisc elitseddoe te incidid utlaboree. Dol ma…"
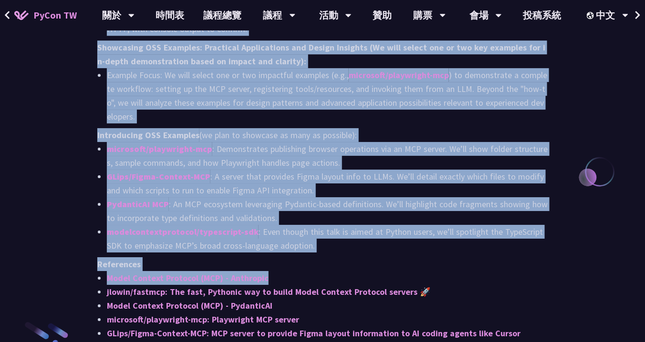
scroll to position [1030, 0]
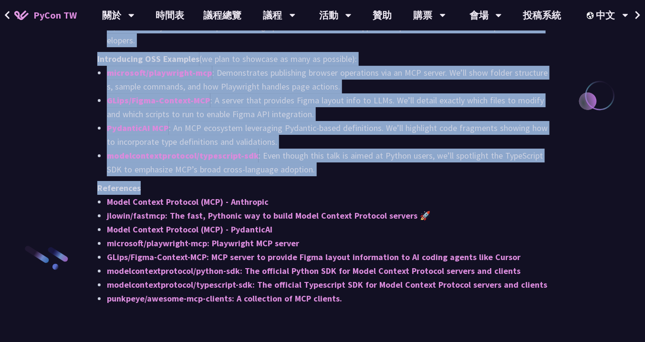
drag, startPoint x: 96, startPoint y: 218, endPoint x: 324, endPoint y: 185, distance: 230.3
copy div "Lore ipsu dolorsit a Cons-ad-elit Seddo ei tem Incid Utlabor Etdolore (MAG) ali…"
click at [374, 117] on li "GLips/Figma-Context-MCP : A server that provides Figma layout info to LLMs. We’…" at bounding box center [327, 107] width 441 height 28
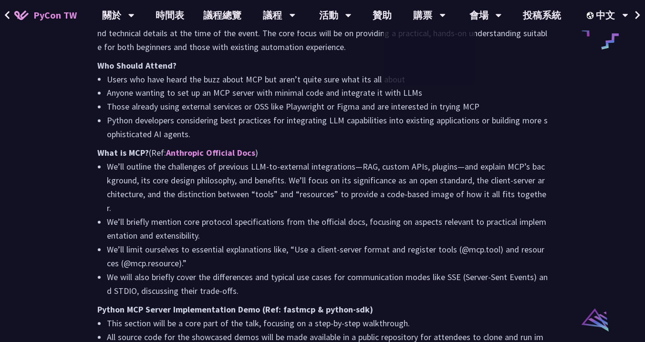
scroll to position [0, 0]
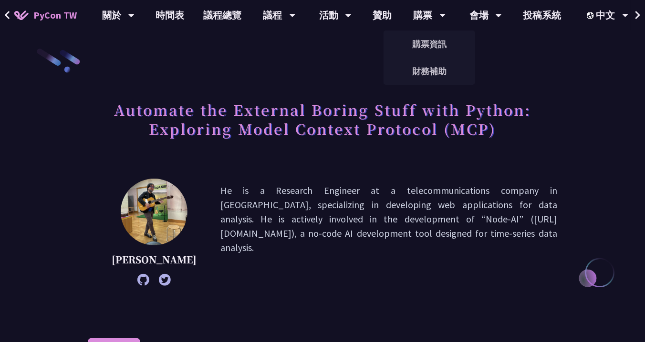
drag, startPoint x: 401, startPoint y: 89, endPoint x: 382, endPoint y: -43, distance: 134.0
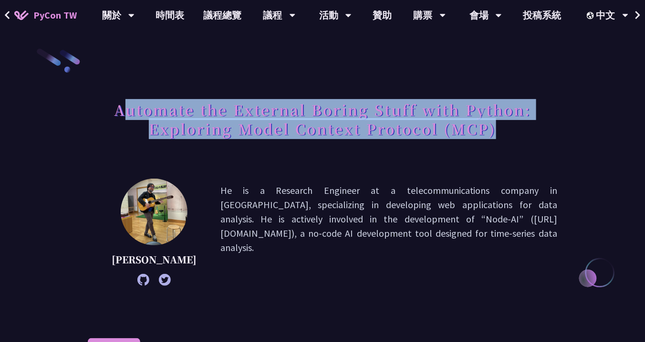
drag, startPoint x: 125, startPoint y: 108, endPoint x: 499, endPoint y: 121, distance: 373.6
click at [499, 121] on h1 "Automate the External Boring Stuff with Python: Exploring Model Context Protoco…" at bounding box center [322, 119] width 469 height 48
copy h1 "utomate the External Boring Stuff with Python: Exploring Model Context Protocol…"
